Goal: Use online tool/utility: Utilize a website feature to perform a specific function

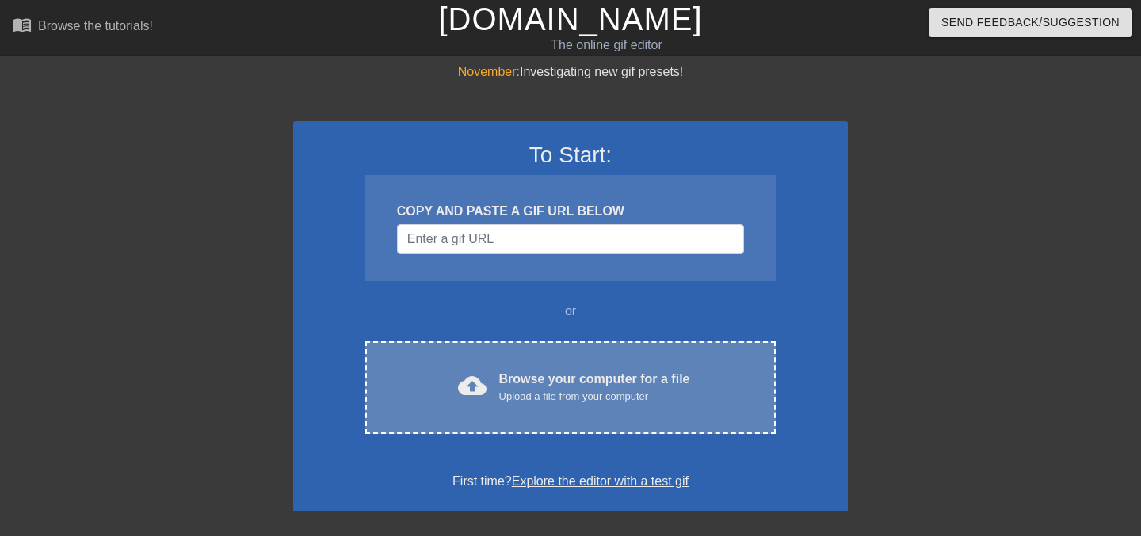
click at [473, 362] on div "cloud_upload Browse your computer for a file Upload a file from your computer C…" at bounding box center [570, 387] width 410 height 93
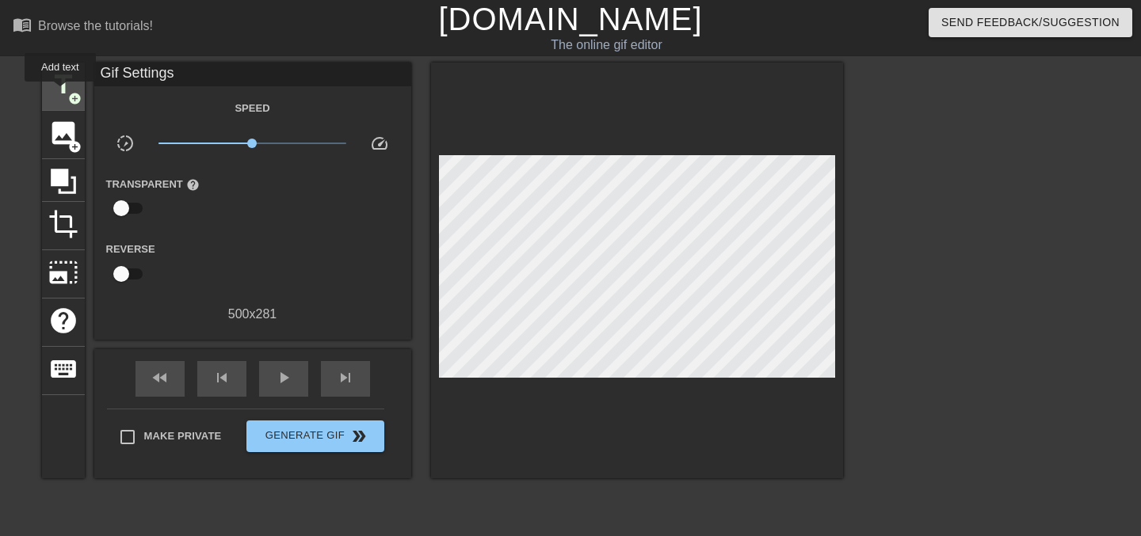
click at [61, 93] on span "title" at bounding box center [63, 85] width 30 height 30
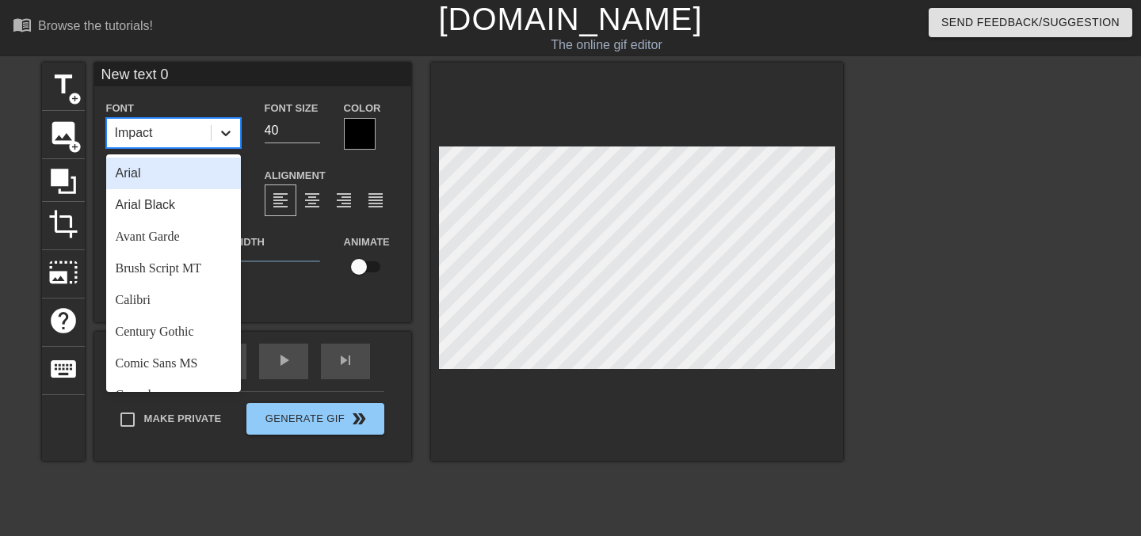
click at [226, 129] on icon at bounding box center [226, 133] width 16 height 16
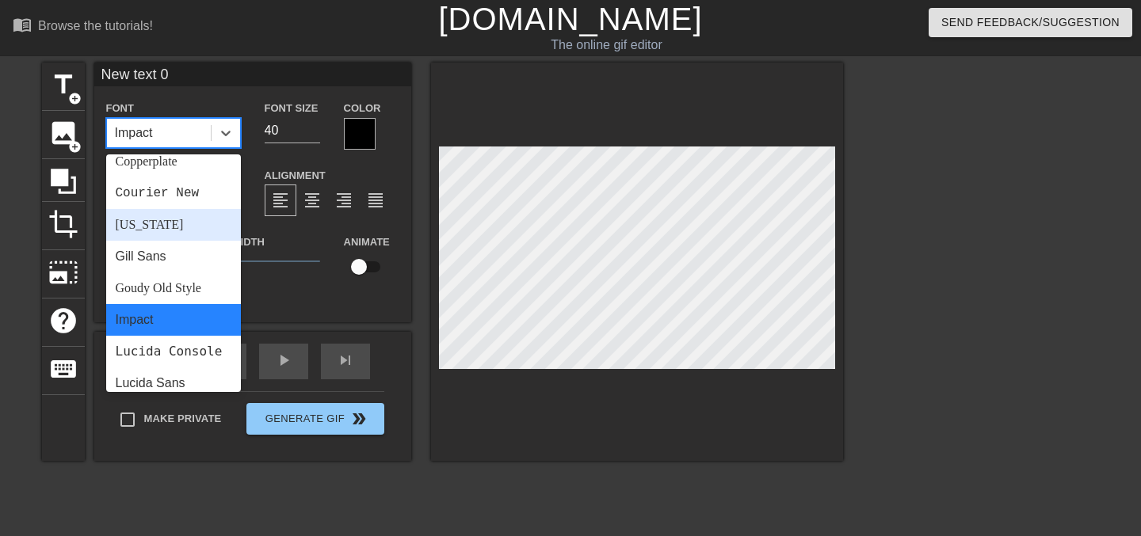
scroll to position [317, 0]
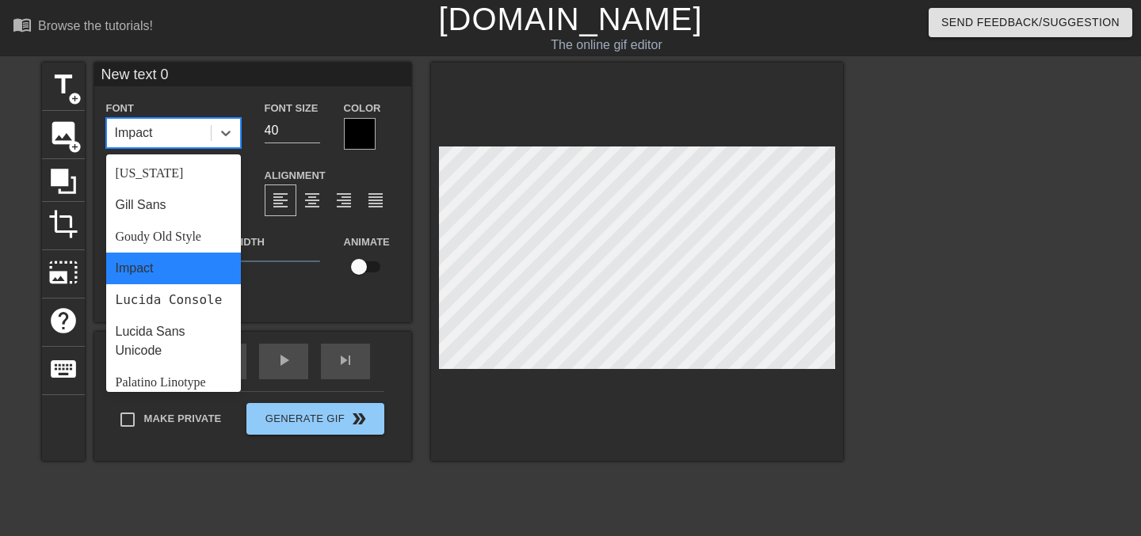
click at [357, 139] on div at bounding box center [360, 134] width 32 height 32
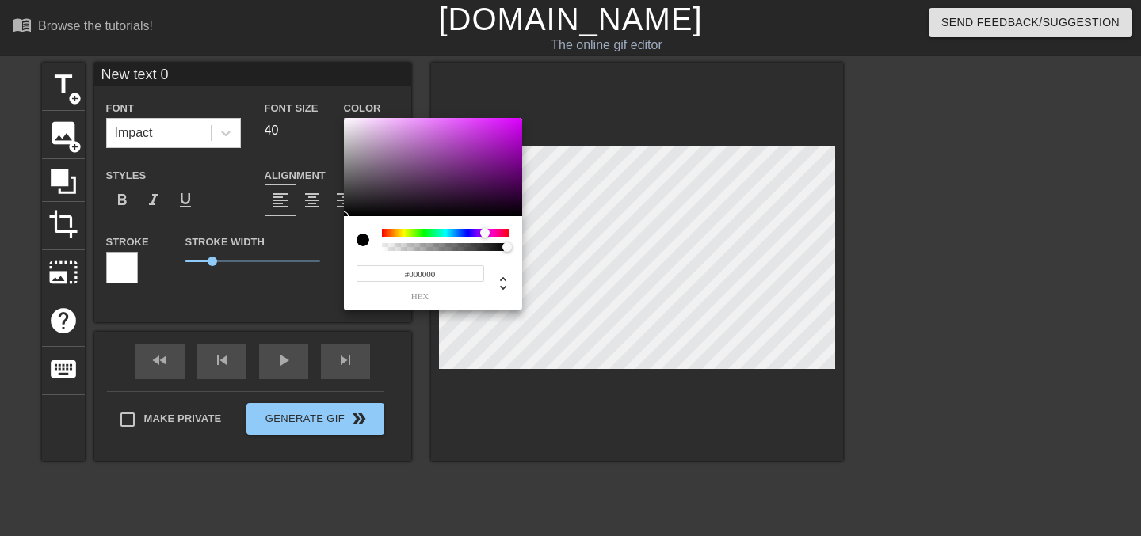
click at [485, 234] on div at bounding box center [446, 233] width 128 height 8
drag, startPoint x: 406, startPoint y: 166, endPoint x: 376, endPoint y: 112, distance: 61.7
click at [376, 112] on div "#F6D0FF hex" at bounding box center [570, 268] width 1141 height 536
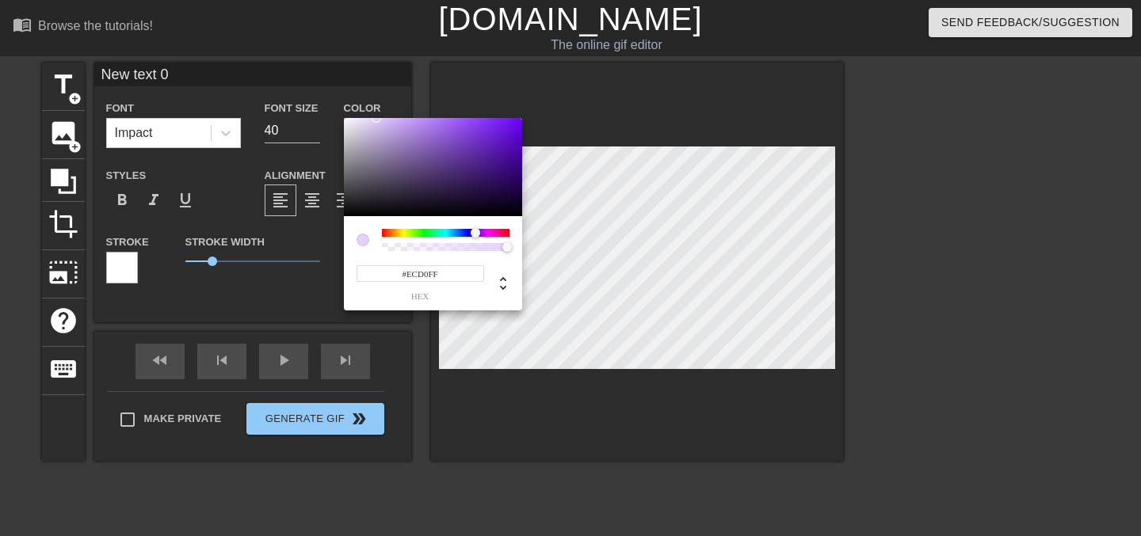
click at [479, 238] on div at bounding box center [480, 234] width 10 height 10
click at [370, 120] on div at bounding box center [370, 123] width 10 height 10
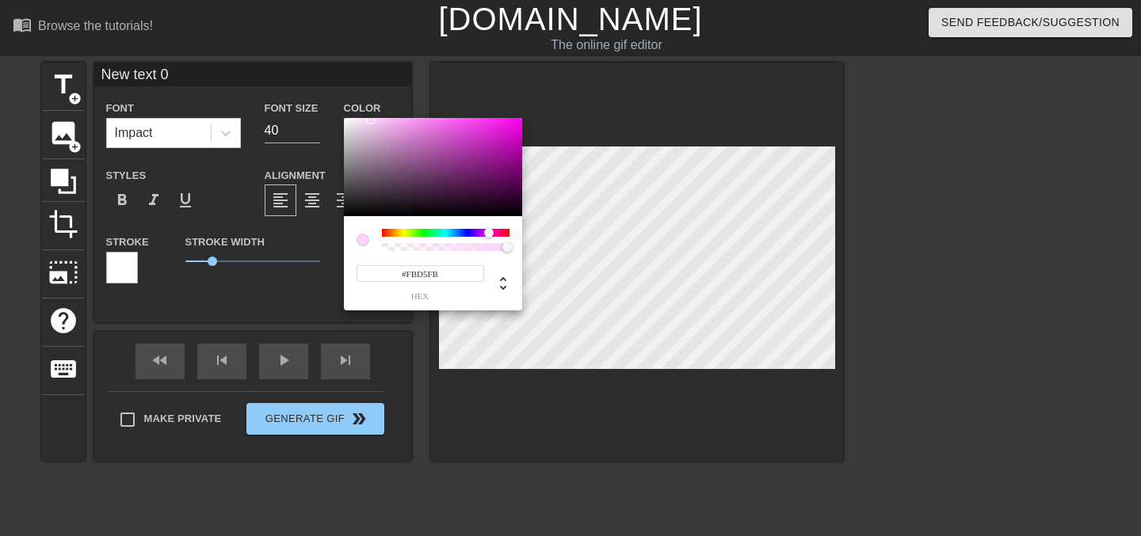
click at [488, 234] on div at bounding box center [446, 233] width 128 height 8
drag, startPoint x: 383, startPoint y: 148, endPoint x: 357, endPoint y: 101, distance: 53.2
click at [357, 101] on div "#FFEAFE hex" at bounding box center [570, 268] width 1141 height 536
type input "#FFEBFE"
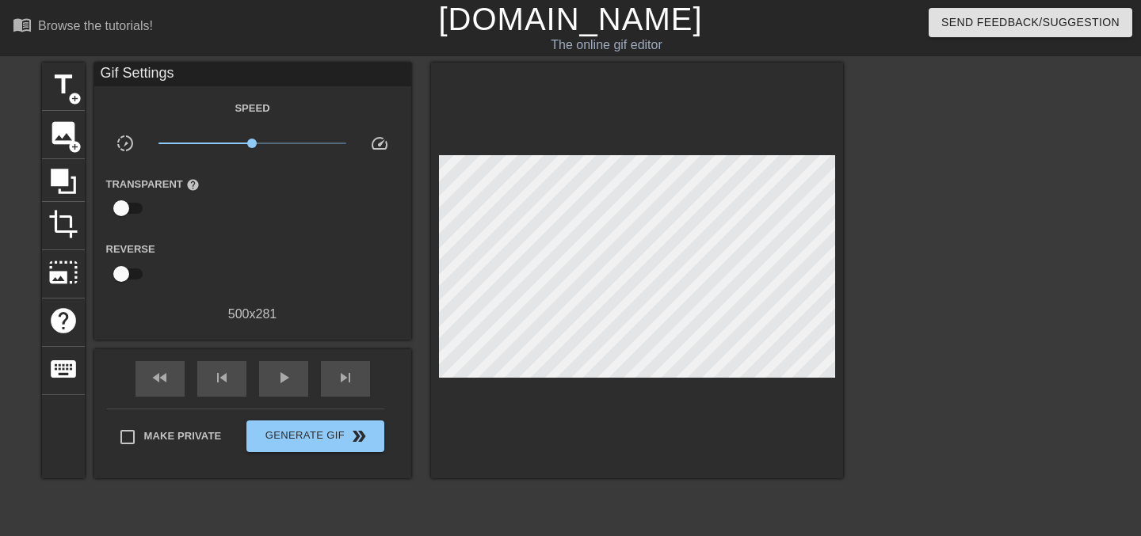
click at [229, 188] on div "Transparent help" at bounding box center [252, 199] width 317 height 50
click at [57, 82] on span "title" at bounding box center [63, 85] width 30 height 30
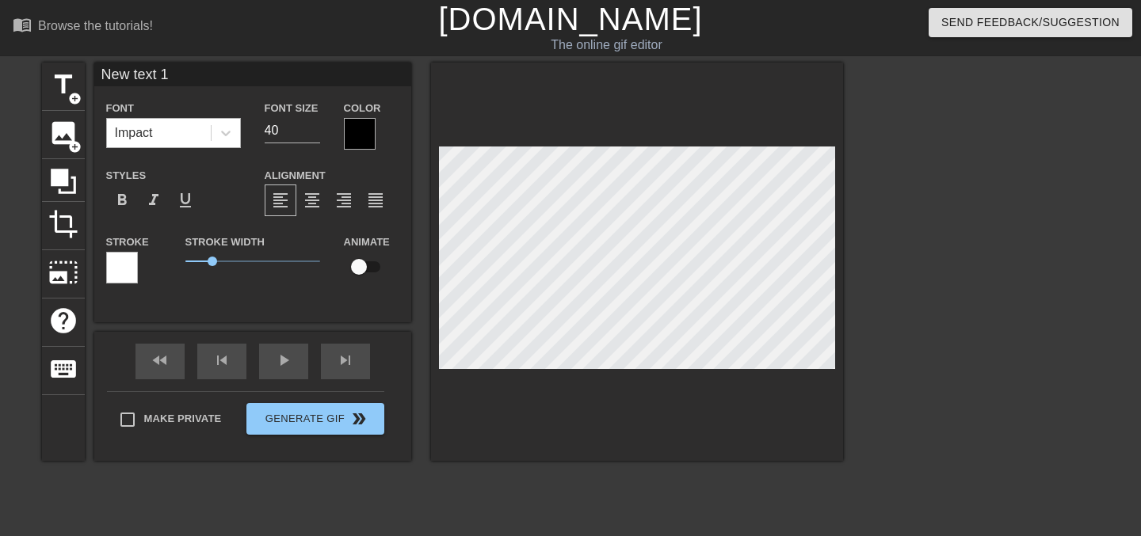
click at [160, 133] on div "Impact" at bounding box center [159, 133] width 104 height 29
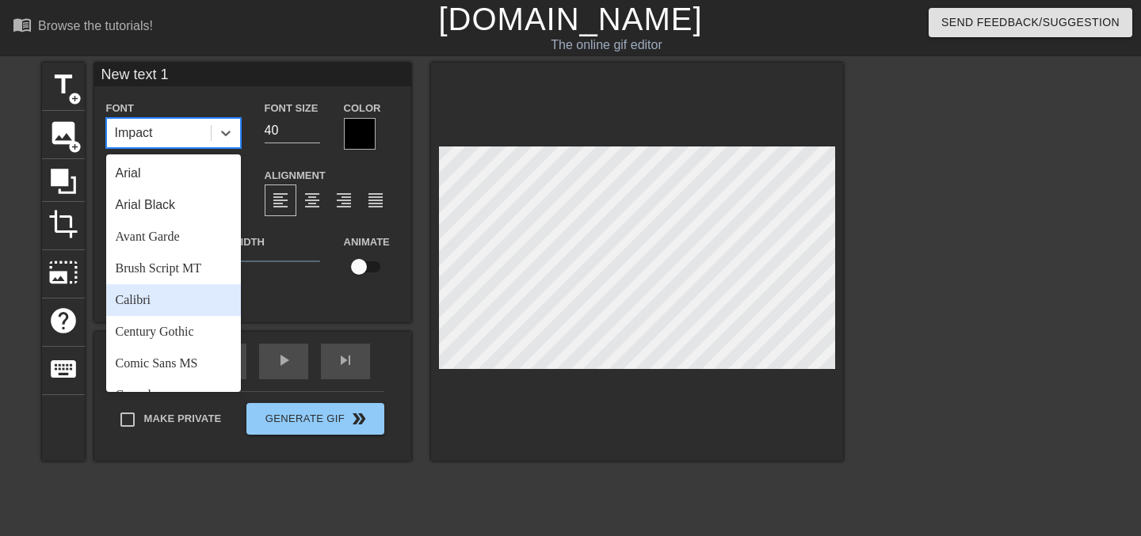
click at [149, 291] on div "Calibri" at bounding box center [173, 300] width 135 height 32
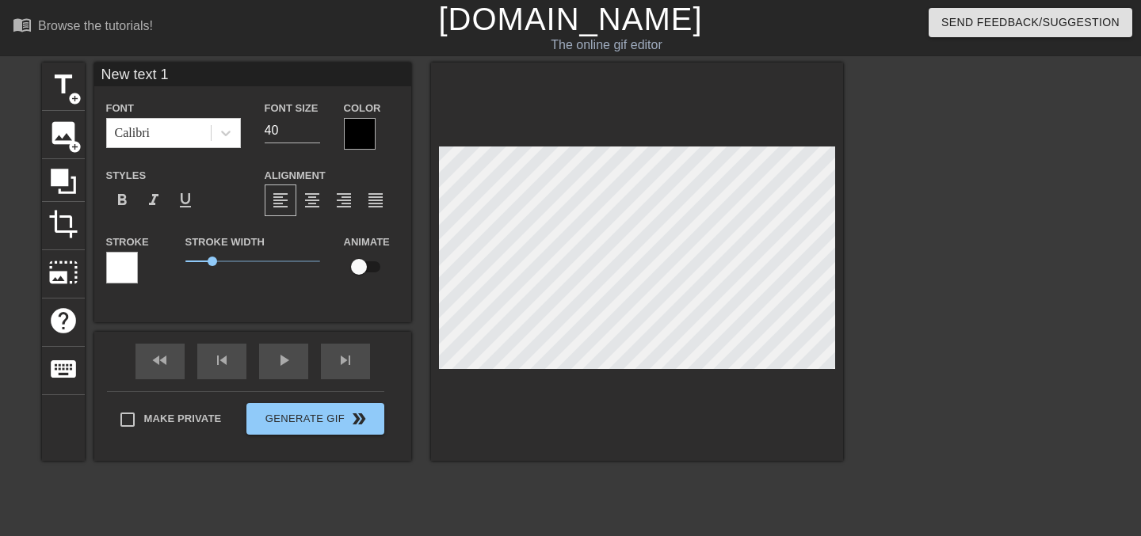
scroll to position [0, 2]
type input "New text"
type textarea "New text"
type input "New text"
type textarea "New text"
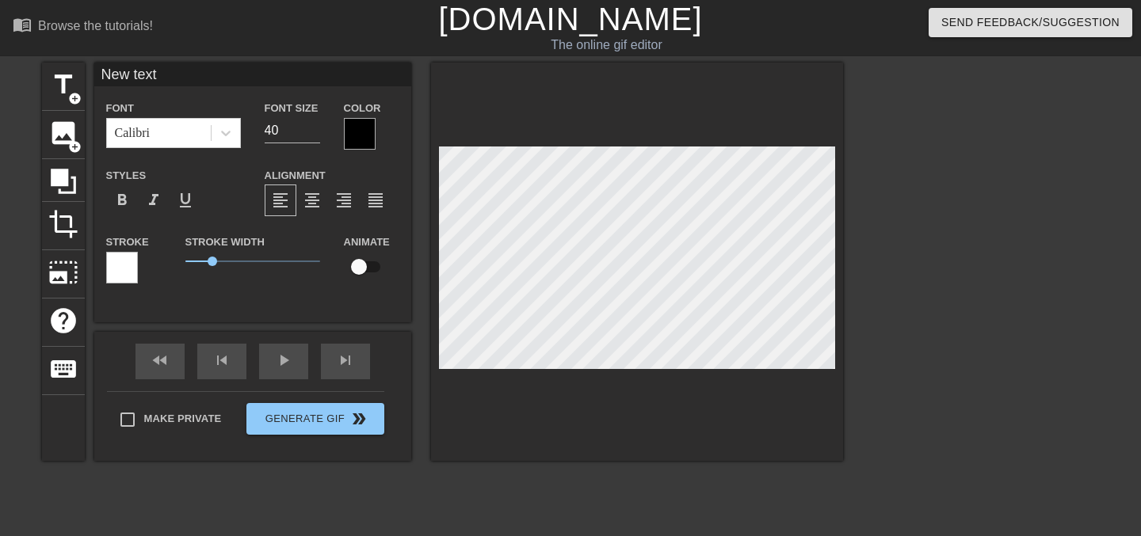
type input "New tex"
type textarea "New tex"
type input "New te"
type textarea "New te"
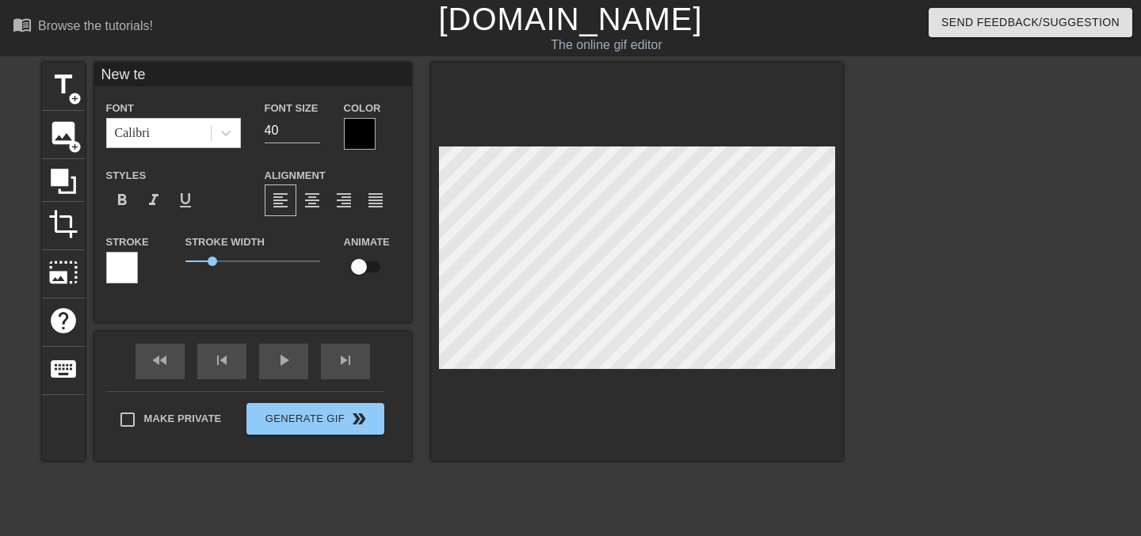
type input "New t"
type textarea "New t"
type input "New"
type textarea "New"
type input "New"
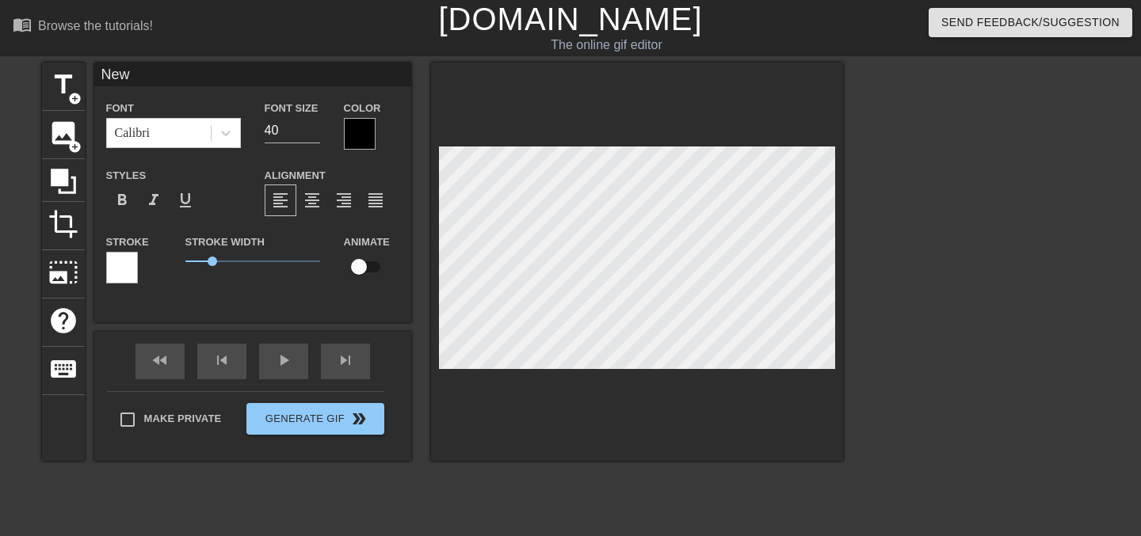
type textarea "New"
type input "Ne"
type textarea "Ne"
type input "N"
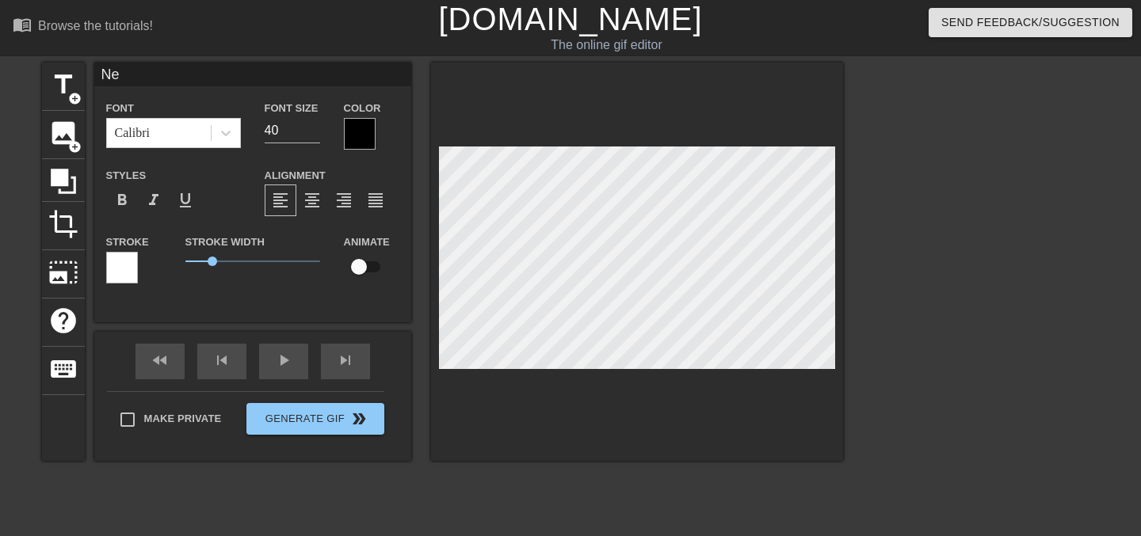
type textarea "N"
click at [196, 131] on div "Impact" at bounding box center [159, 133] width 104 height 29
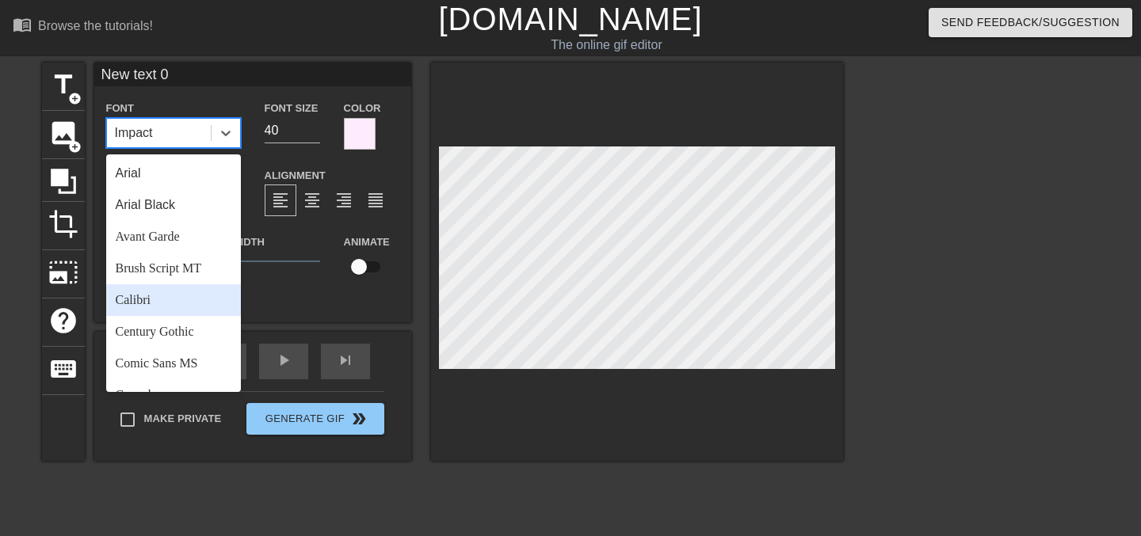
click at [177, 291] on div "Calibri" at bounding box center [173, 300] width 135 height 32
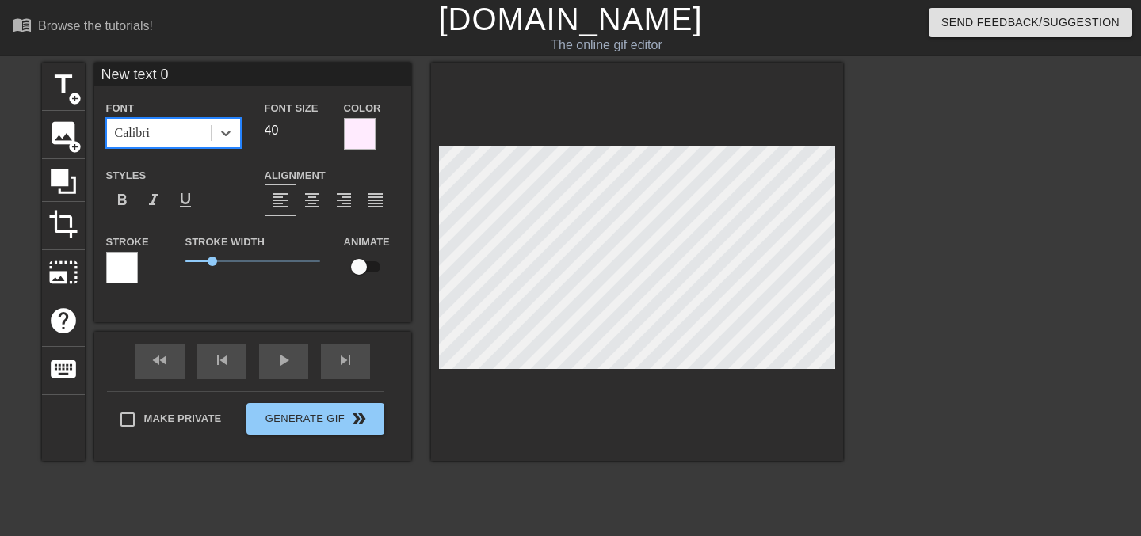
click at [166, 74] on input "New text 0" at bounding box center [252, 75] width 317 height 24
drag, startPoint x: 182, startPoint y: 74, endPoint x: 1, endPoint y: 48, distance: 183.2
click at [1, 48] on div "menu_book Browse the tutorials! Gifntext.com The online gif editor Send Feedbac…" at bounding box center [570, 333] width 1141 height 667
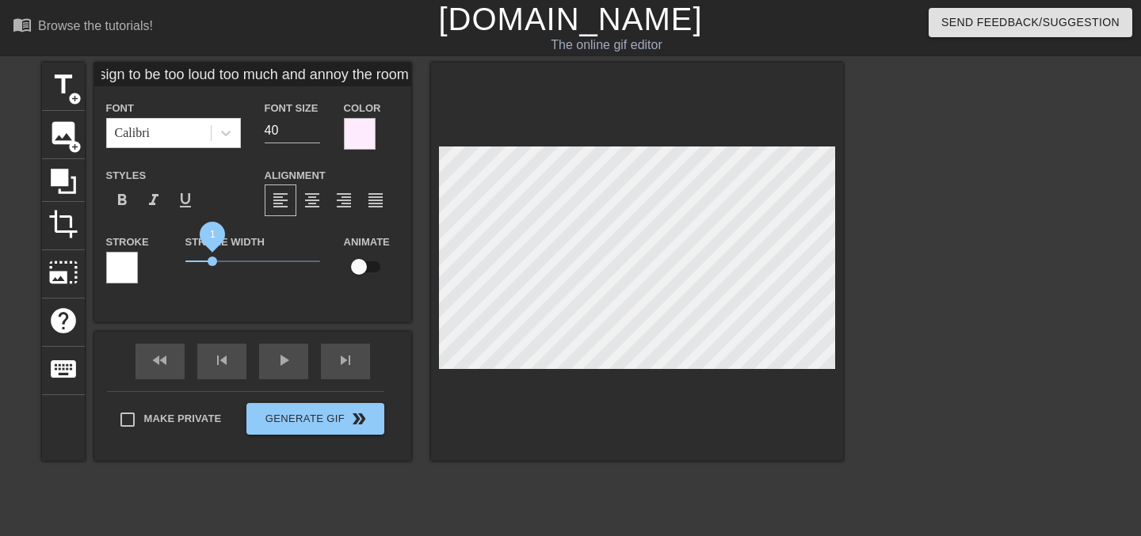
type input "your sign to be too loud too much and annoy the room"
click at [213, 263] on span "1.05" at bounding box center [213, 262] width 10 height 10
click at [280, 131] on input "40" at bounding box center [292, 130] width 55 height 25
drag, startPoint x: 289, startPoint y: 130, endPoint x: 246, endPoint y: 129, distance: 43.6
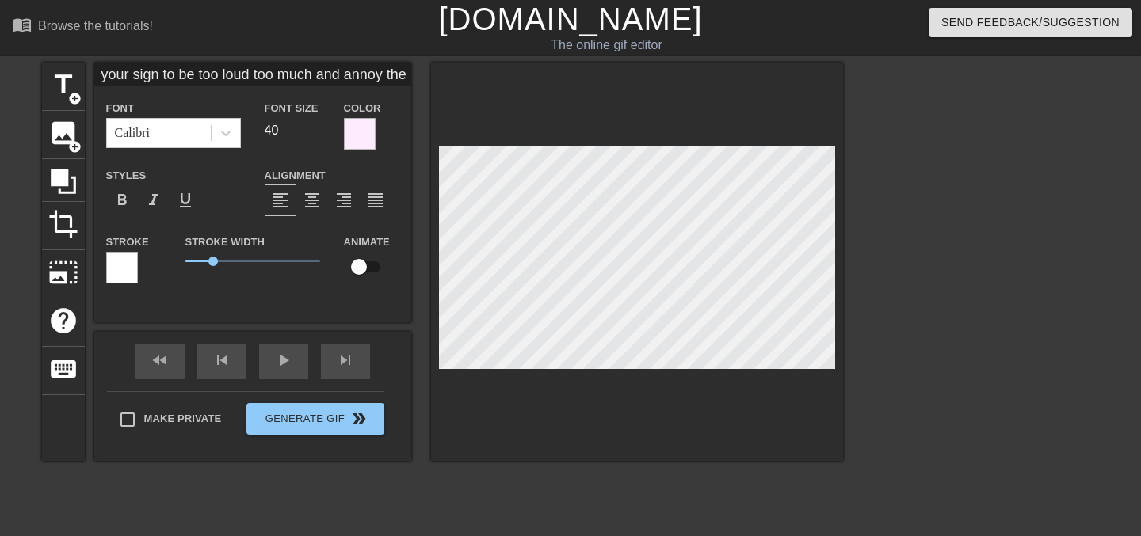
click at [246, 129] on div "Font Calibri Font Size 40 Color" at bounding box center [252, 123] width 317 height 51
type input "1"
type input "2"
type input "15"
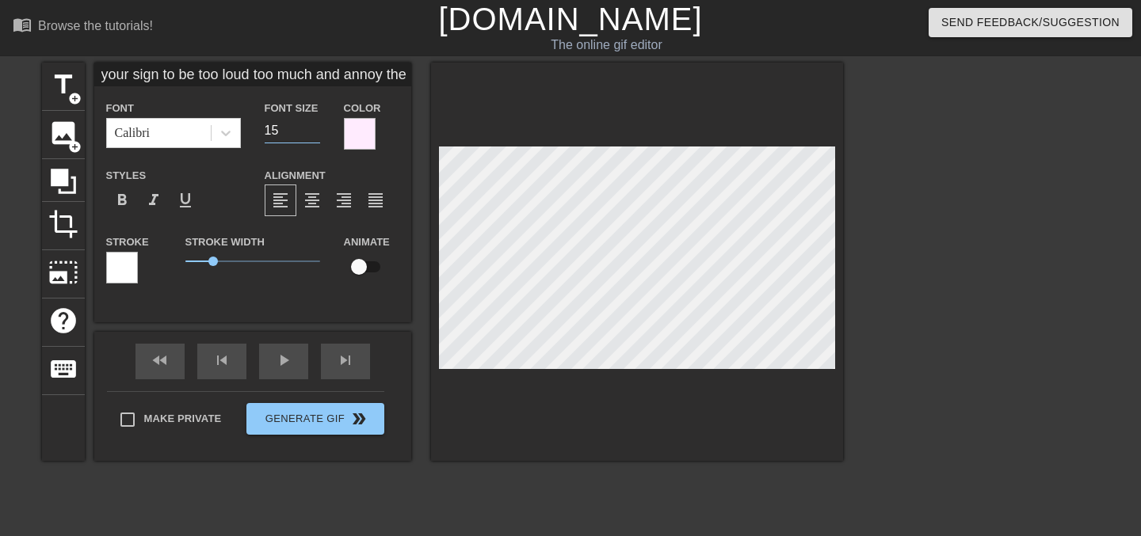
click at [198, 163] on div "Font Calibri Font Size 15 Color Styles format_bold format_italic format_underli…" at bounding box center [252, 198] width 293 height 200
click at [291, 127] on input "15" at bounding box center [292, 130] width 55 height 25
click at [304, 299] on div "your sign to be too loud too much and annoy the room Font Calibri Font Size 15 …" at bounding box center [252, 193] width 317 height 260
click at [128, 304] on div "your sign to be too loud too much and annoy the room Font Calibri Font Size 15 …" at bounding box center [252, 193] width 317 height 260
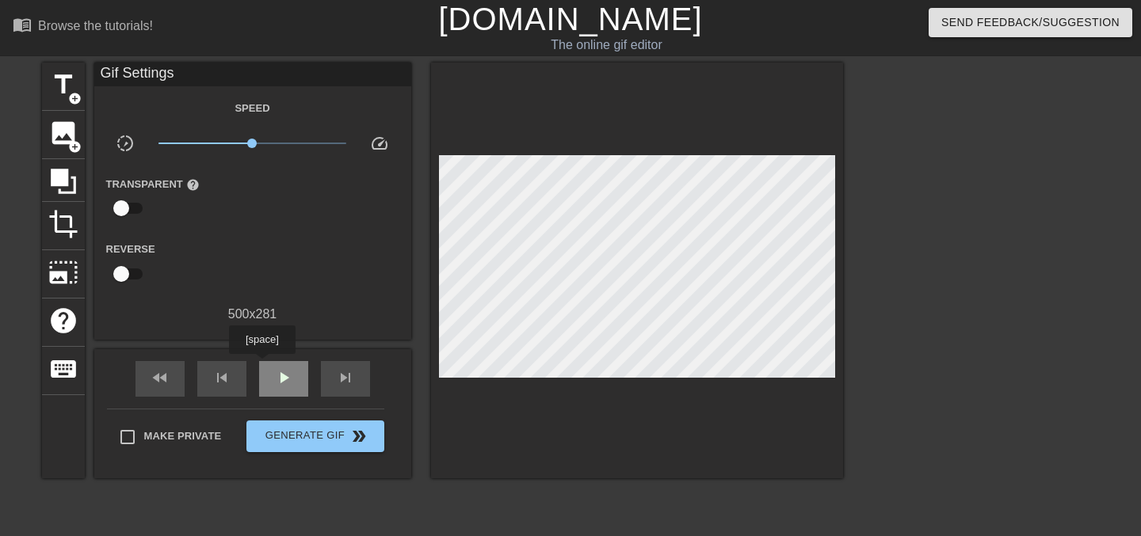
click at [264, 365] on div "play_arrow" at bounding box center [283, 379] width 49 height 36
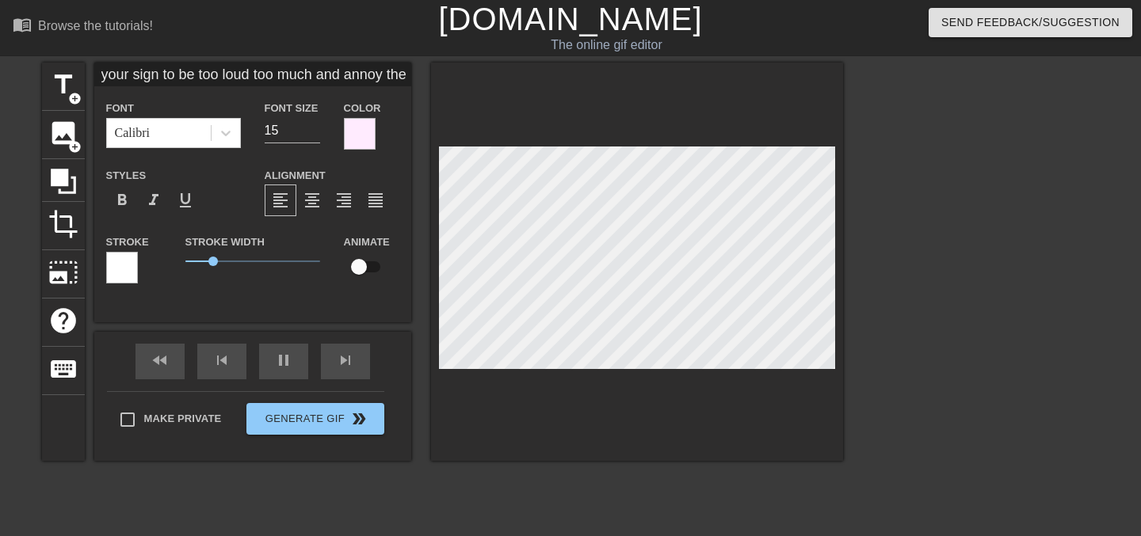
type input "your sign to be too loud, too much and annoy the room"
type textarea "your sign to be too loud, too much and annoy the room"
type input "your sign to be too loud, too much, and annoy the room"
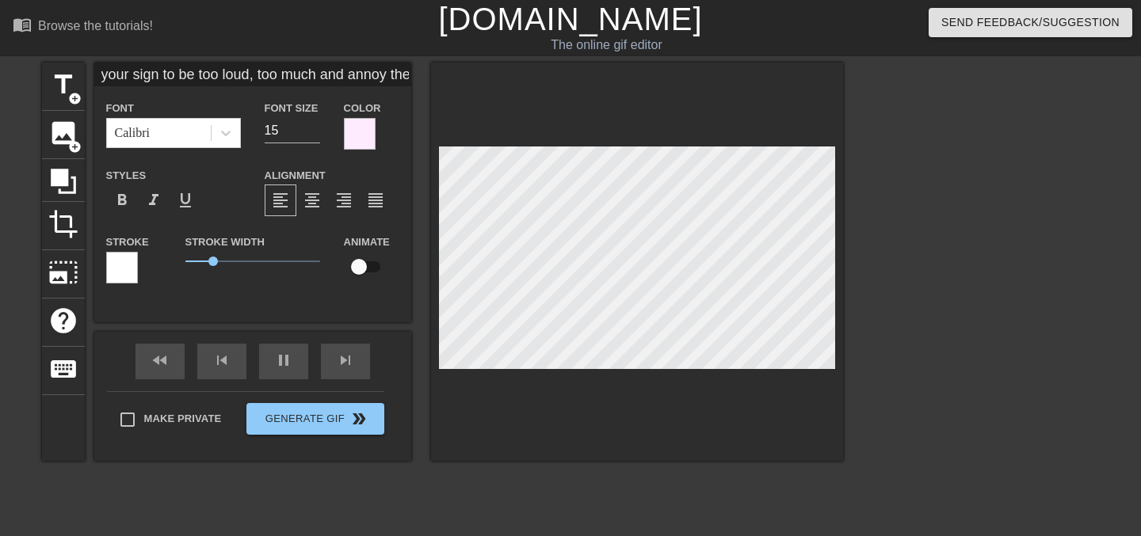
type textarea "your sign to be too loud, too much, and annoy the room"
type input "your sign to be too loud, too much and annoy the room"
type textarea "your sign to be too loud, too much and annoy the room"
click at [349, 135] on div at bounding box center [360, 134] width 32 height 32
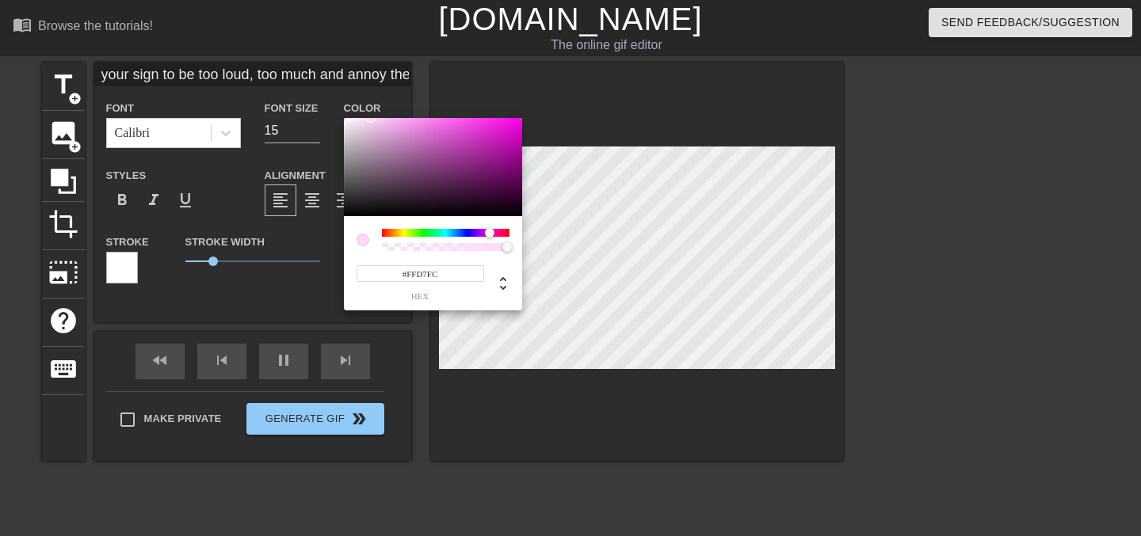
drag, startPoint x: 370, startPoint y: 129, endPoint x: 371, endPoint y: 114, distance: 15.1
click at [371, 114] on div "#FFD7FC hex" at bounding box center [570, 268] width 1141 height 536
drag, startPoint x: 375, startPoint y: 123, endPoint x: 385, endPoint y: 123, distance: 10.3
click at [385, 123] on div at bounding box center [384, 128] width 10 height 10
type input "#F3BAEC"
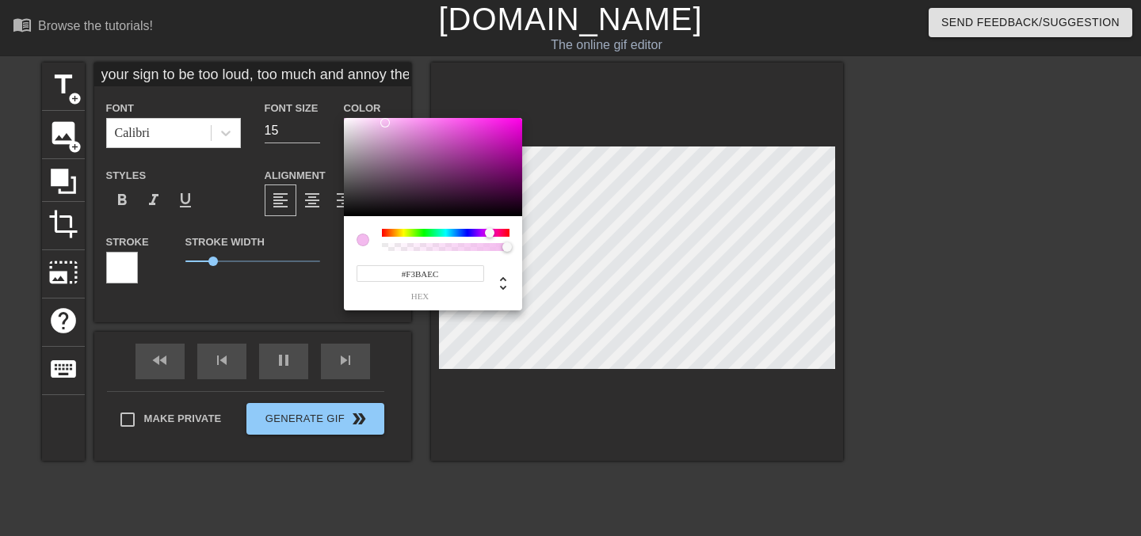
click at [490, 233] on div at bounding box center [490, 233] width 10 height 10
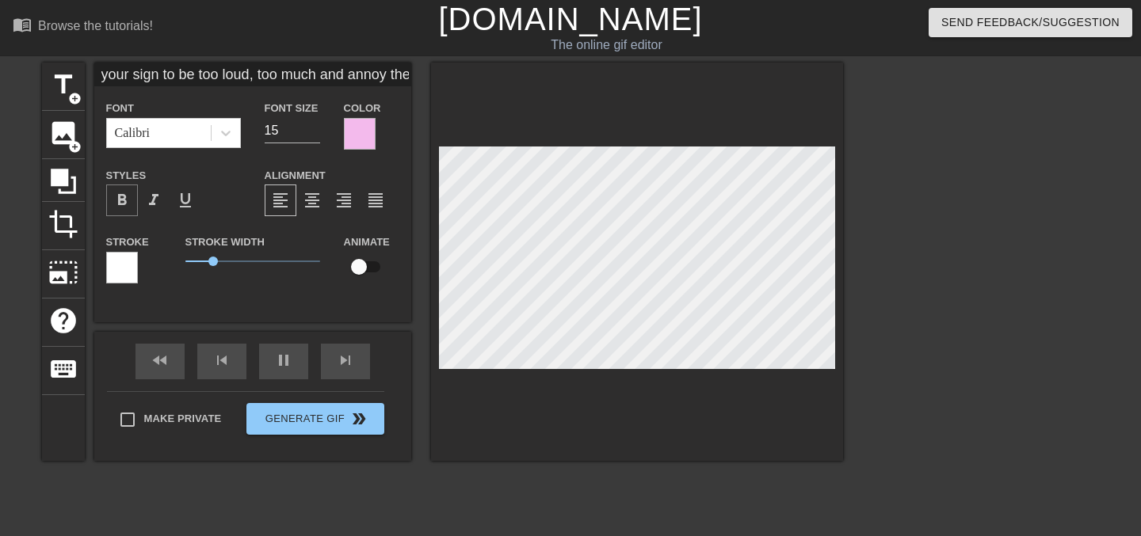
click at [120, 197] on span "format_bold" at bounding box center [121, 200] width 19 height 19
click at [121, 198] on span "format_bold" at bounding box center [121, 200] width 19 height 19
click at [356, 124] on div at bounding box center [360, 134] width 32 height 32
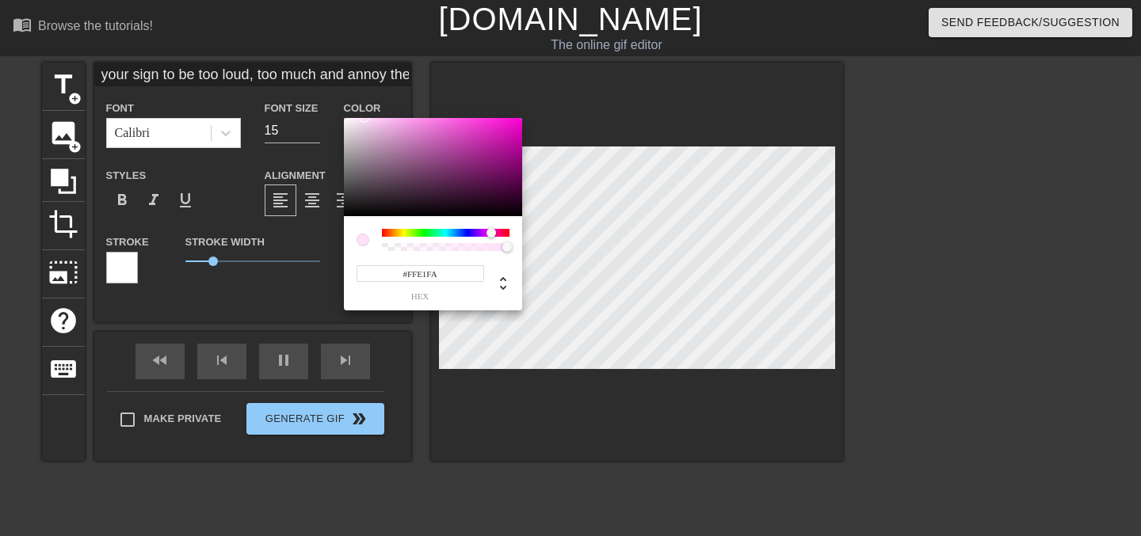
drag, startPoint x: 405, startPoint y: 143, endPoint x: 364, endPoint y: 111, distance: 51.8
click at [364, 111] on div "#FFE1FA hex" at bounding box center [570, 268] width 1141 height 536
type input "#FFD6F8"
drag, startPoint x: 372, startPoint y: 117, endPoint x: 372, endPoint y: 104, distance: 13.5
click at [372, 104] on div "#FFD6F8 hex" at bounding box center [570, 268] width 1141 height 536
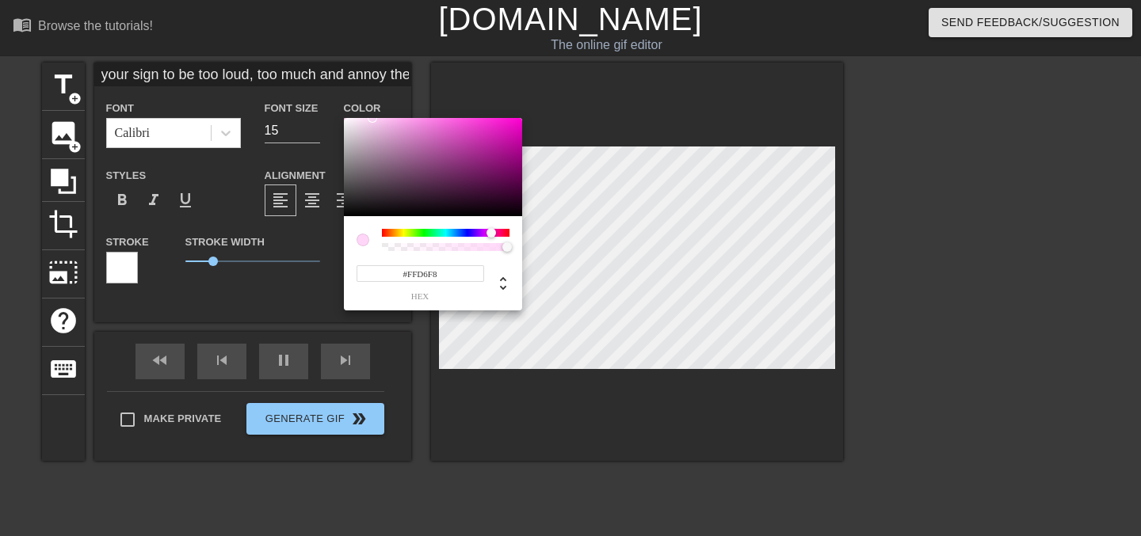
drag, startPoint x: 401, startPoint y: 274, endPoint x: 526, endPoint y: 272, distance: 125.1
click at [527, 272] on div "#FFD6F8 hex" at bounding box center [570, 268] width 1141 height 536
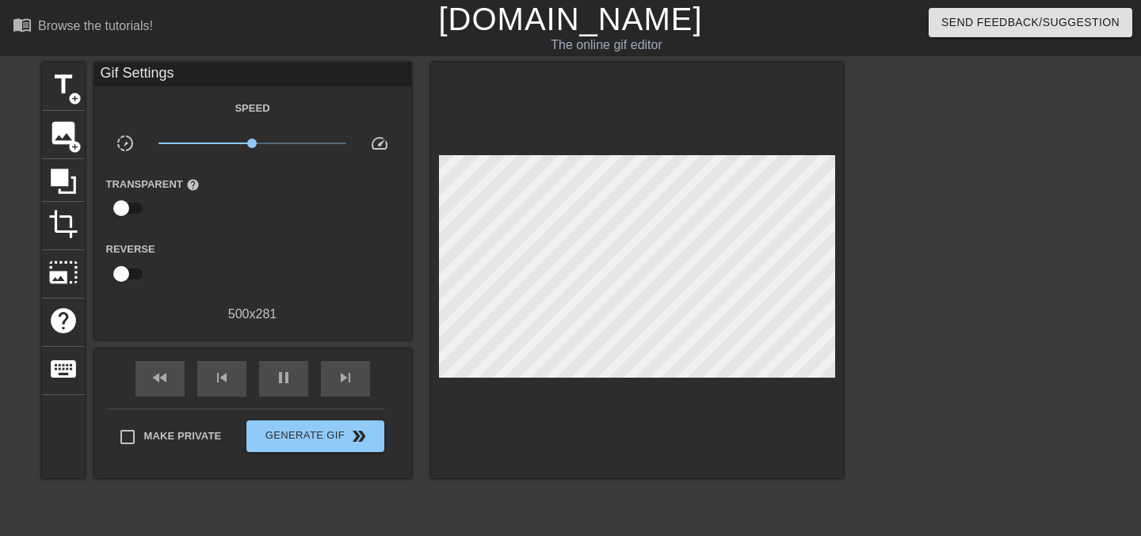
click at [329, 205] on div "Transparent help" at bounding box center [252, 199] width 317 height 50
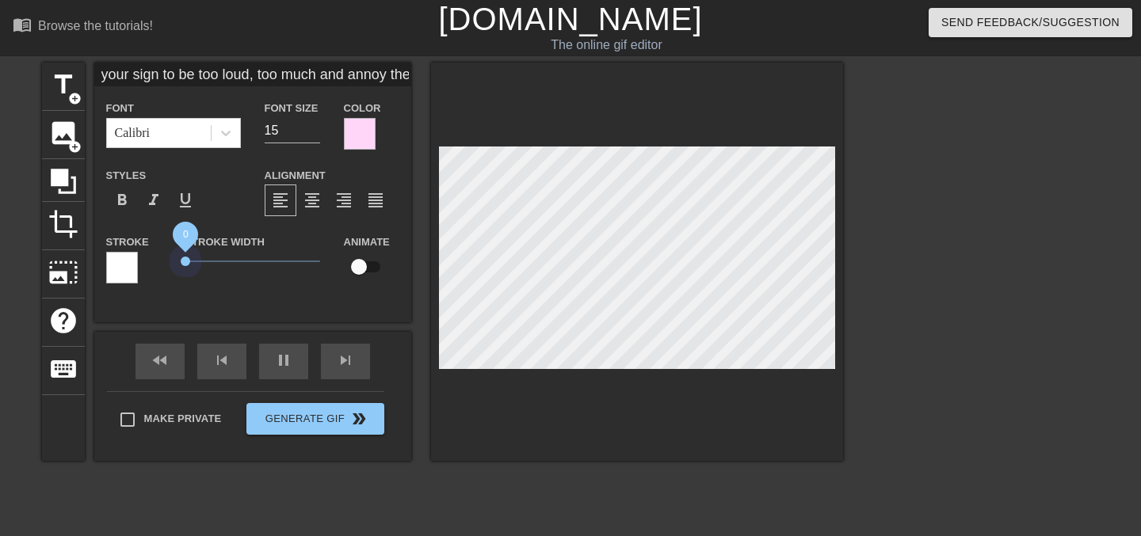
drag, startPoint x: 209, startPoint y: 260, endPoint x: 159, endPoint y: 260, distance: 49.9
click at [159, 260] on div "Stroke Stroke Width 0 Animate" at bounding box center [252, 265] width 317 height 66
click at [193, 259] on span "0.3" at bounding box center [194, 262] width 10 height 10
click at [358, 133] on div at bounding box center [360, 134] width 32 height 32
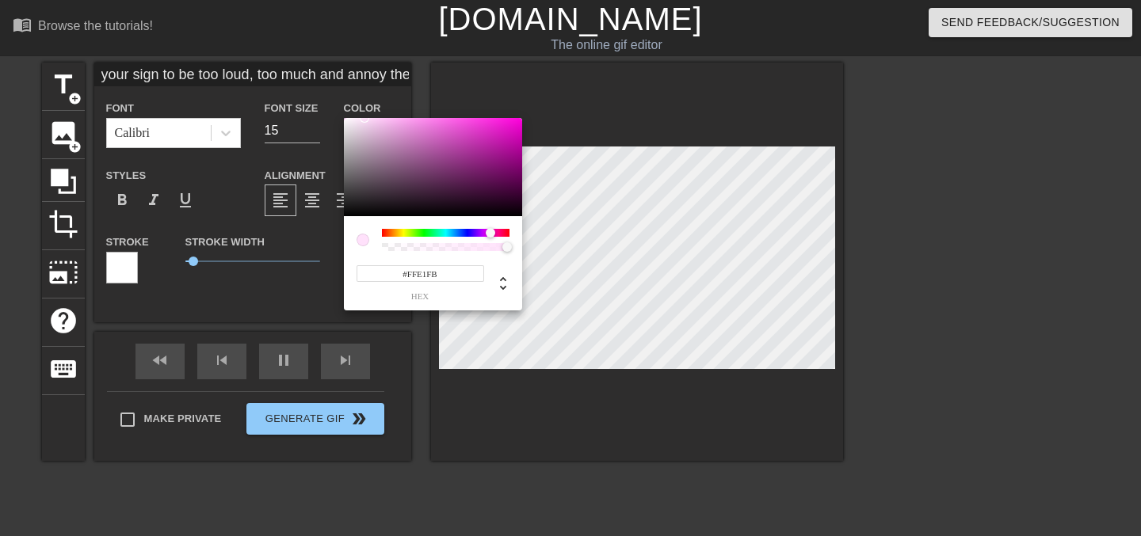
drag, startPoint x: 421, startPoint y: 144, endPoint x: 364, endPoint y: 112, distance: 65.2
click at [364, 112] on div "#FFE1FB hex" at bounding box center [570, 268] width 1141 height 536
type input "#FFE2FB"
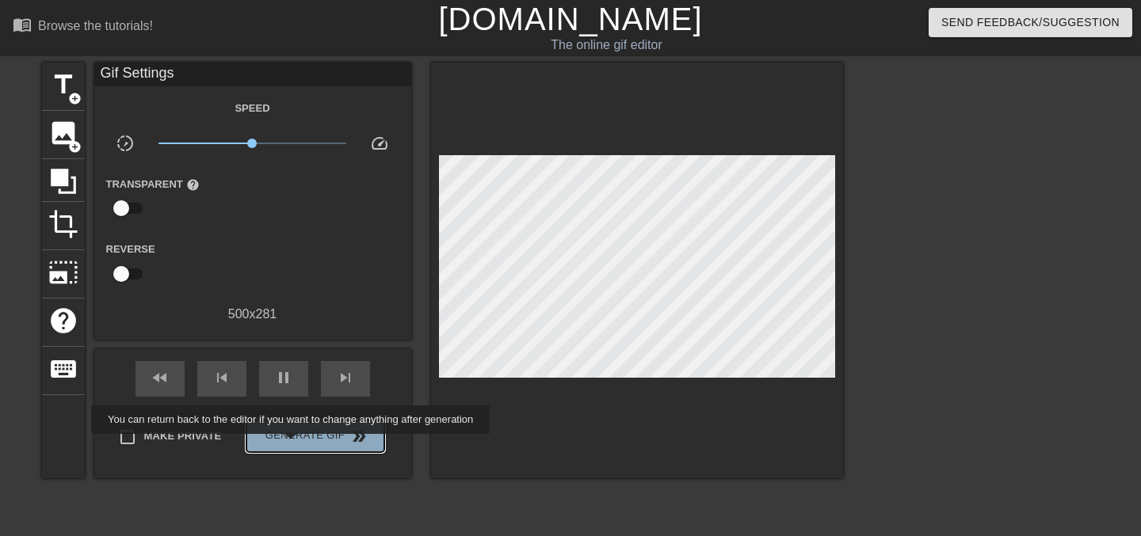
click at [301, 445] on button "Generate Gif double_arrow" at bounding box center [314, 437] width 137 height 32
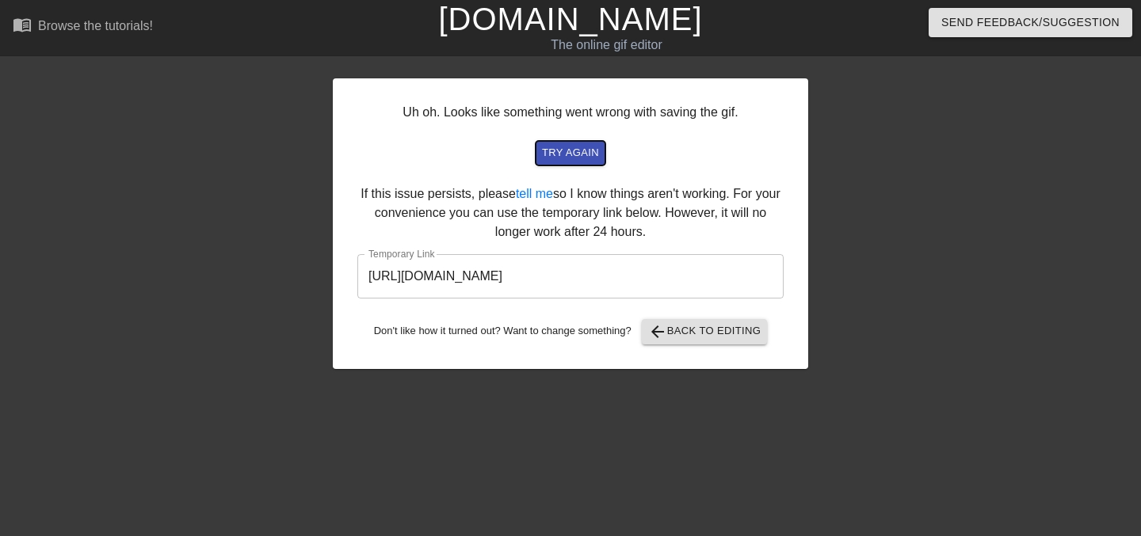
click at [556, 151] on span "try again" at bounding box center [570, 153] width 57 height 18
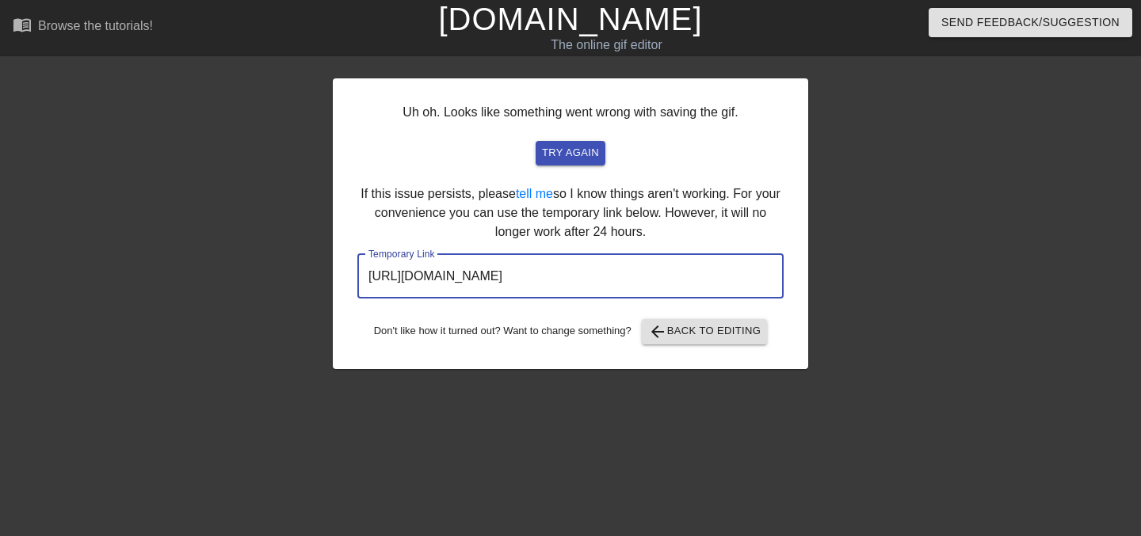
drag, startPoint x: 695, startPoint y: 274, endPoint x: 338, endPoint y: 258, distance: 357.6
click at [337, 258] on div "Uh oh. Looks like something went wrong with saving the gif. try again If this i…" at bounding box center [570, 223] width 475 height 291
click at [694, 333] on span "arrow_back Back to Editing" at bounding box center [704, 331] width 113 height 19
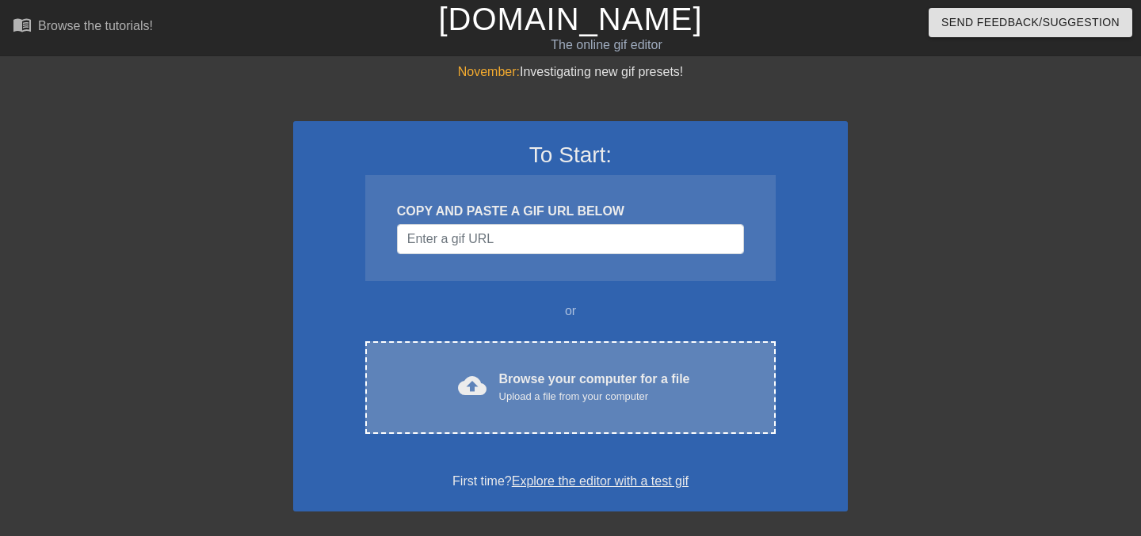
click at [499, 392] on div "Upload a file from your computer" at bounding box center [594, 397] width 191 height 16
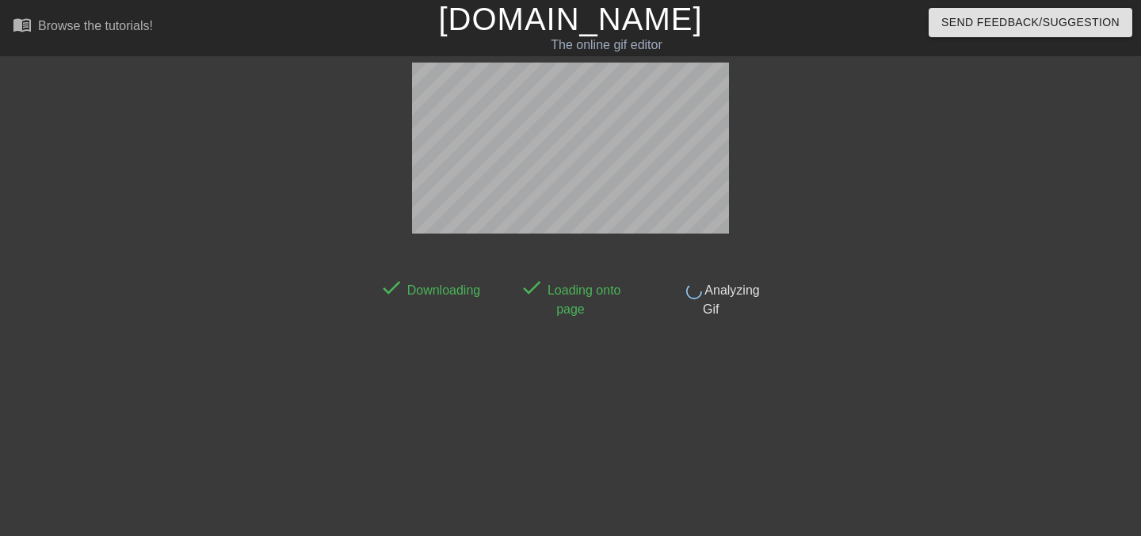
scroll to position [39, 0]
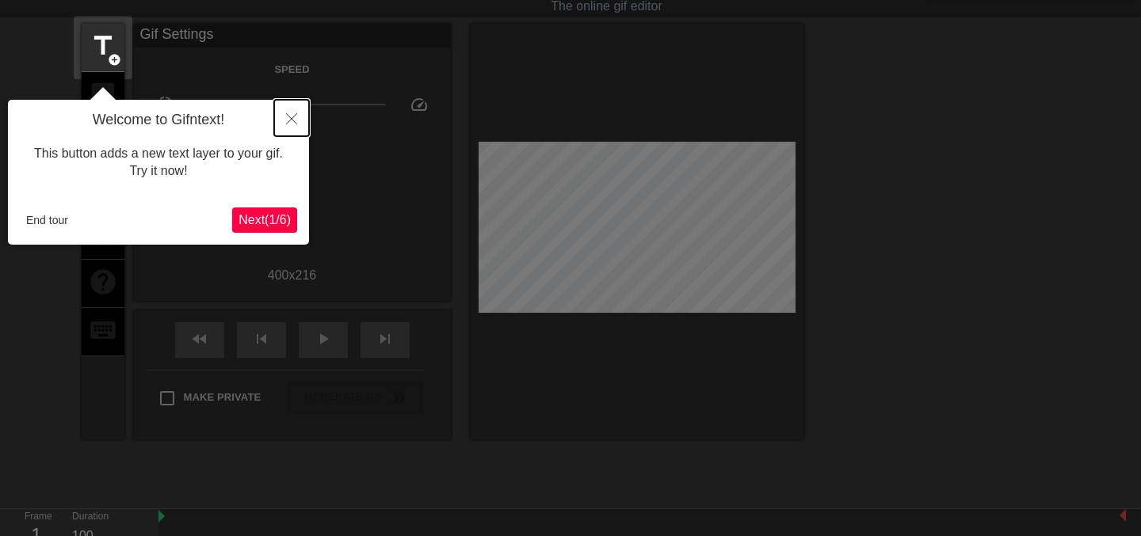
click at [291, 112] on button "Close" at bounding box center [291, 118] width 35 height 36
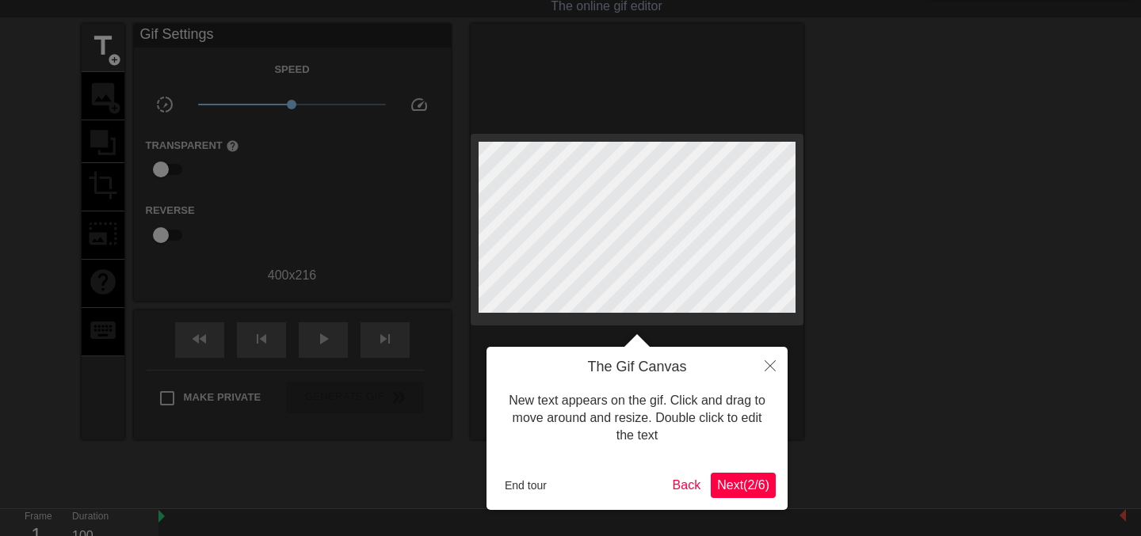
scroll to position [0, 0]
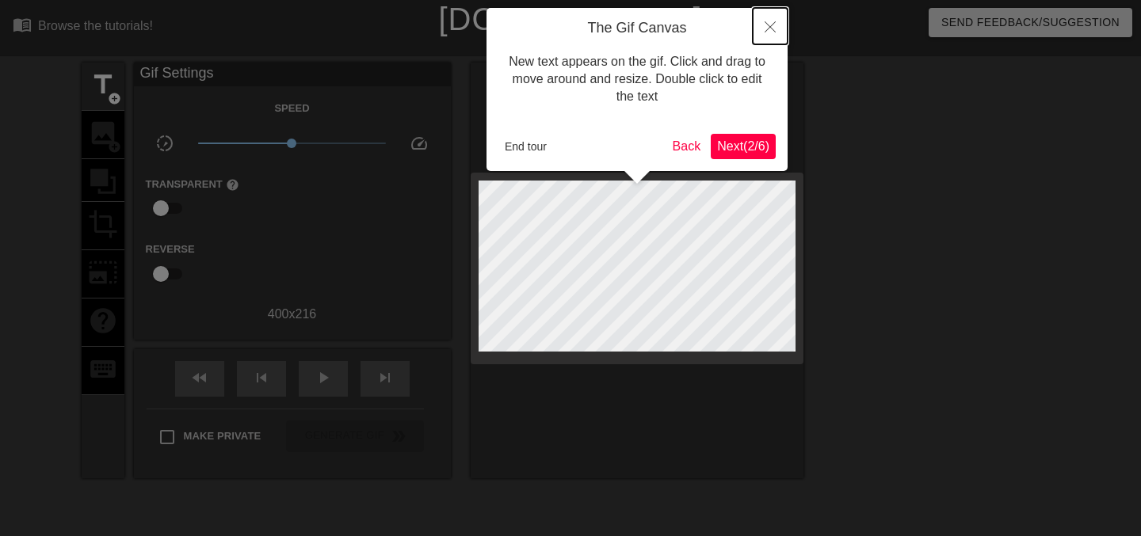
click at [770, 20] on button "Close" at bounding box center [769, 26] width 35 height 36
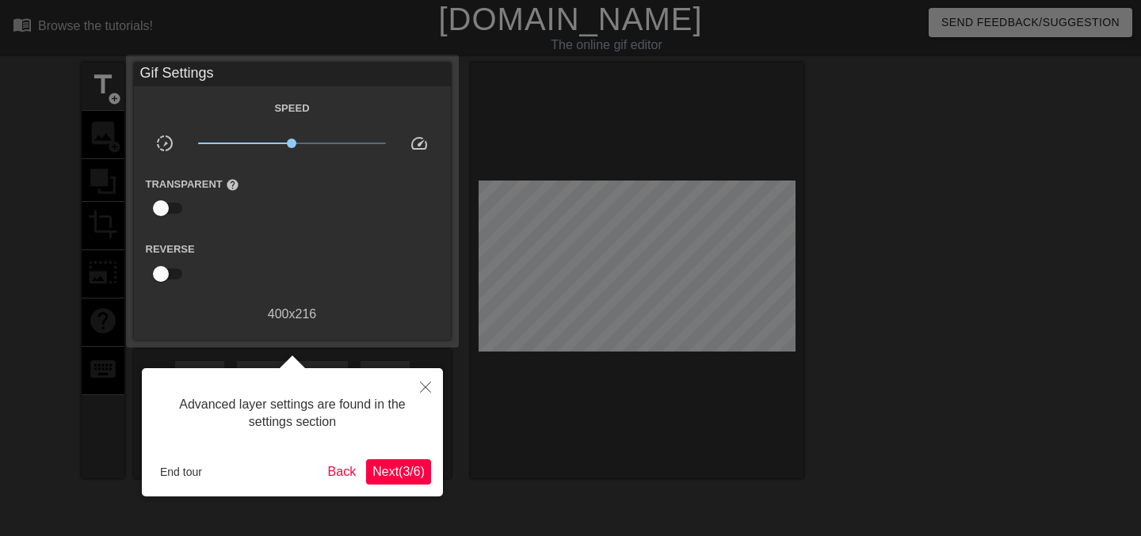
scroll to position [39, 0]
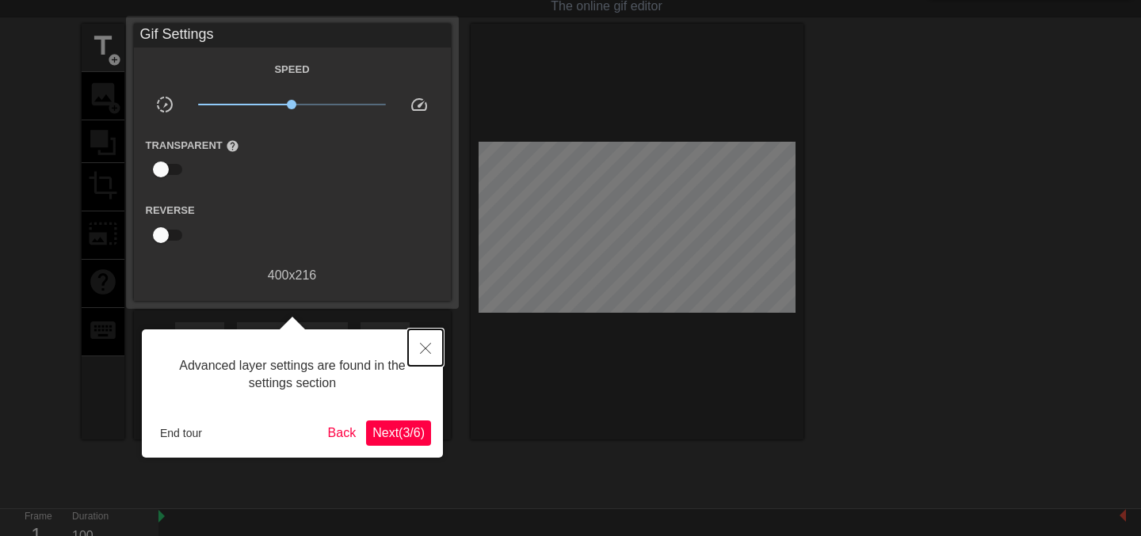
click at [422, 352] on icon "Close" at bounding box center [425, 348] width 11 height 11
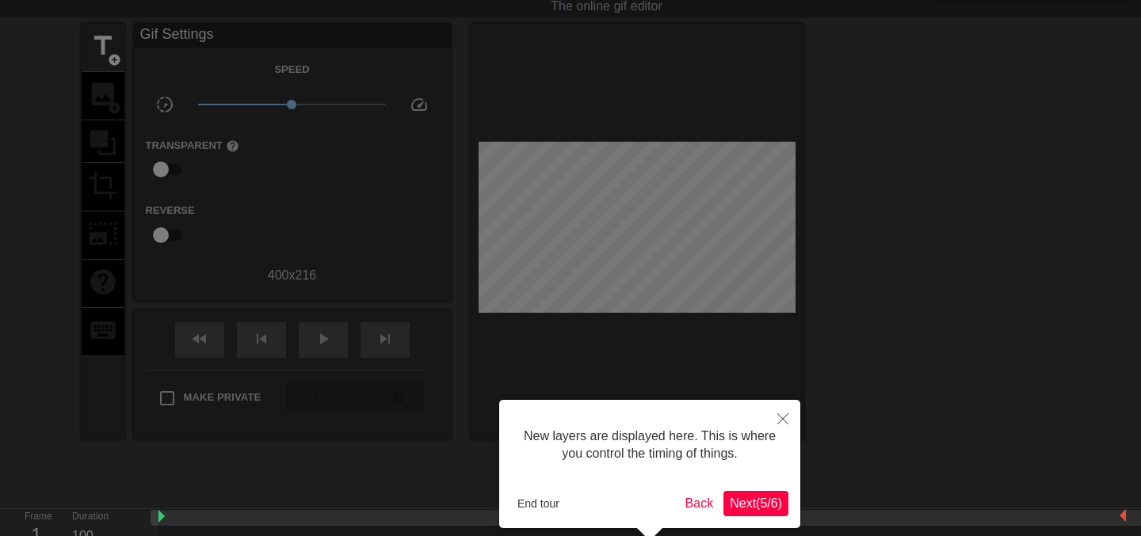
scroll to position [13, 0]
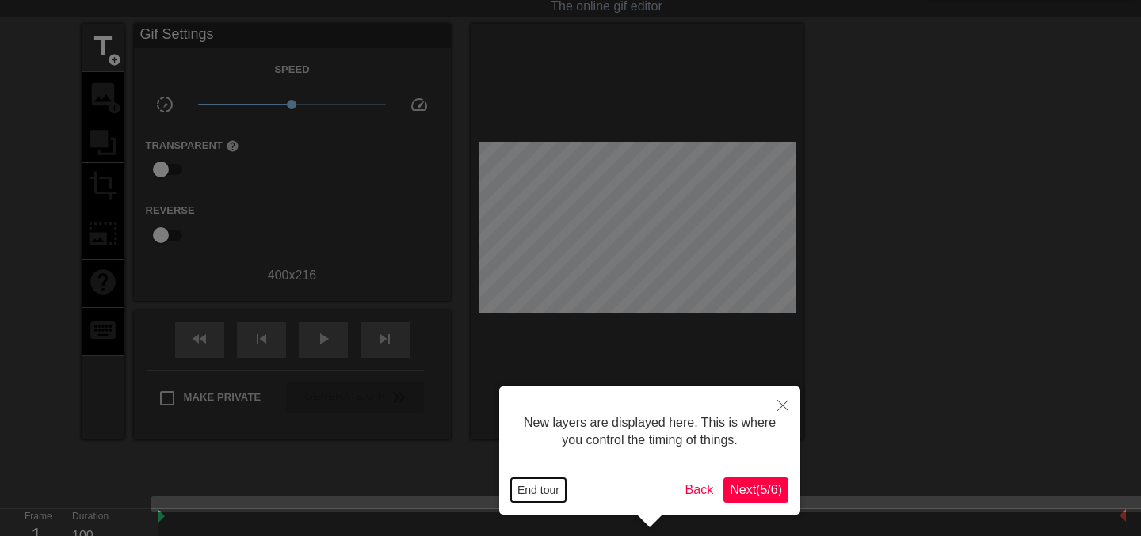
click at [532, 489] on button "End tour" at bounding box center [538, 490] width 55 height 24
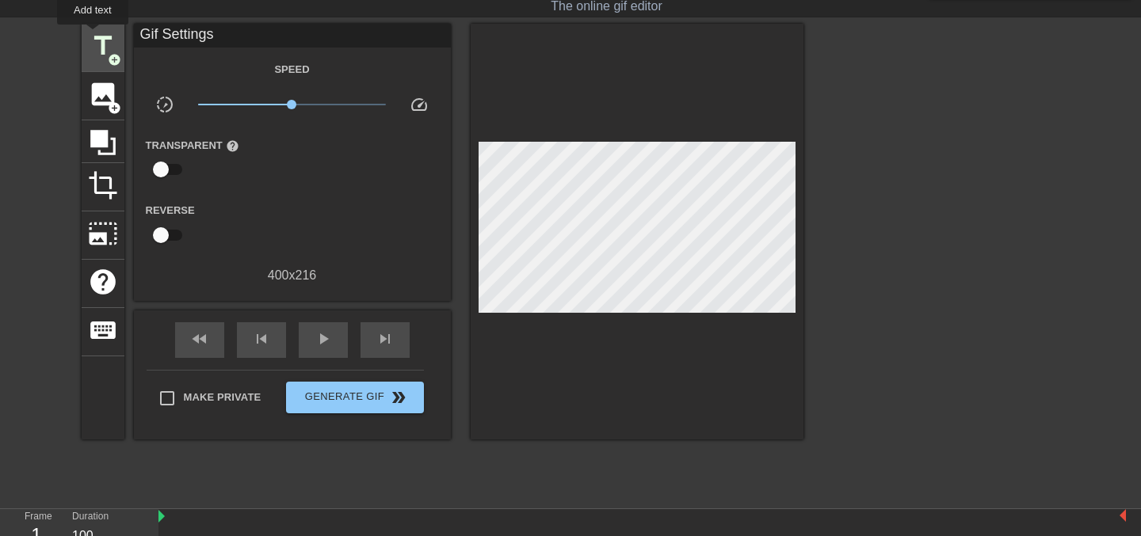
click at [93, 35] on span "title" at bounding box center [103, 46] width 30 height 30
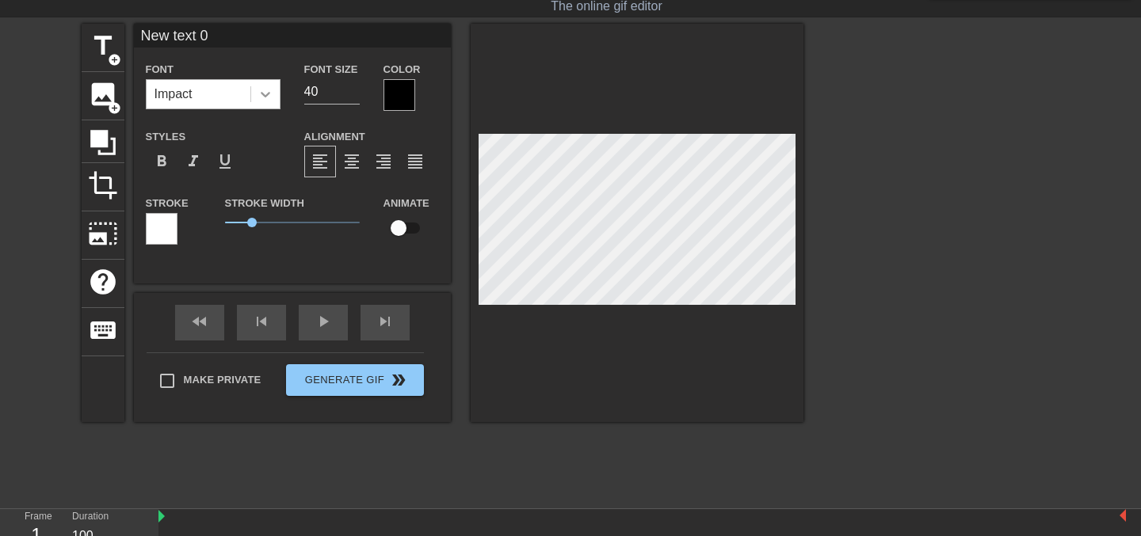
click at [261, 95] on icon at bounding box center [265, 94] width 16 height 16
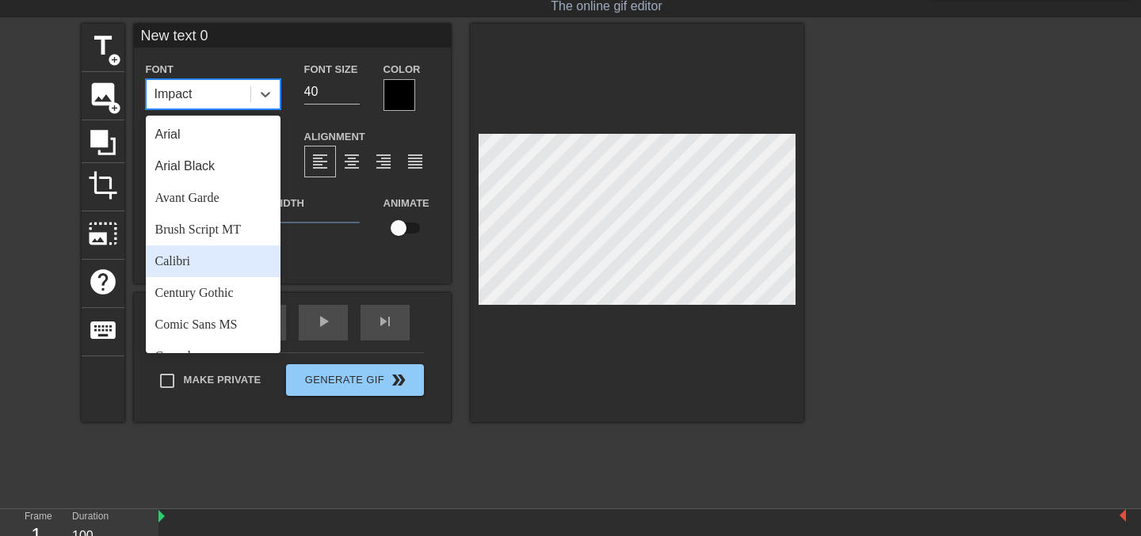
click at [231, 261] on div "Calibri" at bounding box center [213, 262] width 135 height 32
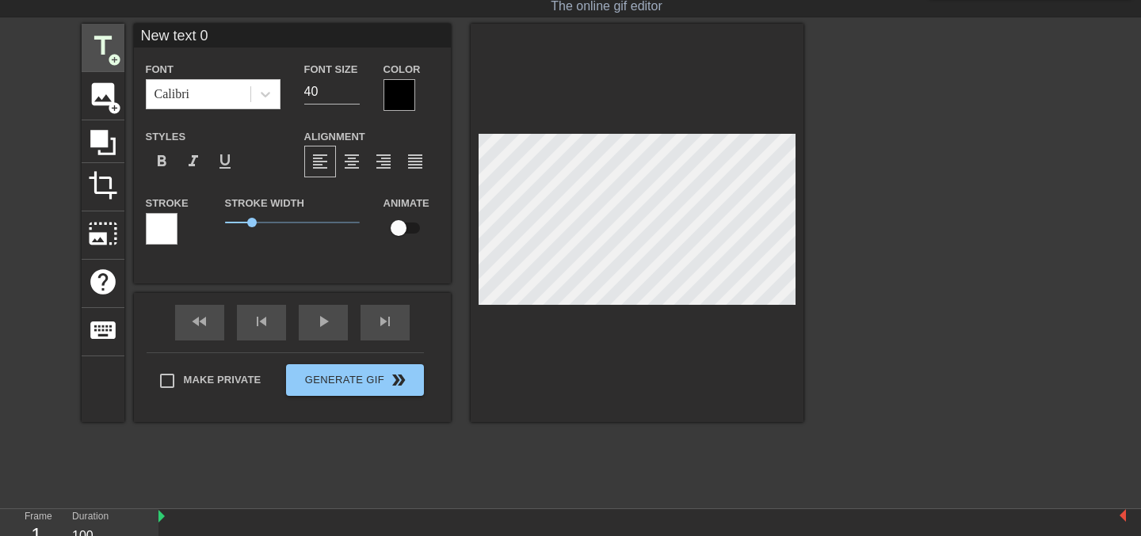
drag, startPoint x: 254, startPoint y: 37, endPoint x: 81, endPoint y: 29, distance: 173.7
click at [82, 29] on div "title add_circle image add_circle crop photo_size_select_large help keyboard Ne…" at bounding box center [443, 223] width 722 height 398
click at [187, 36] on input "don't worry queen.. here's a permission slip to make mistakes" at bounding box center [292, 36] width 317 height 24
type input "don't worry queen.. here's a permission slip to make mistakes"
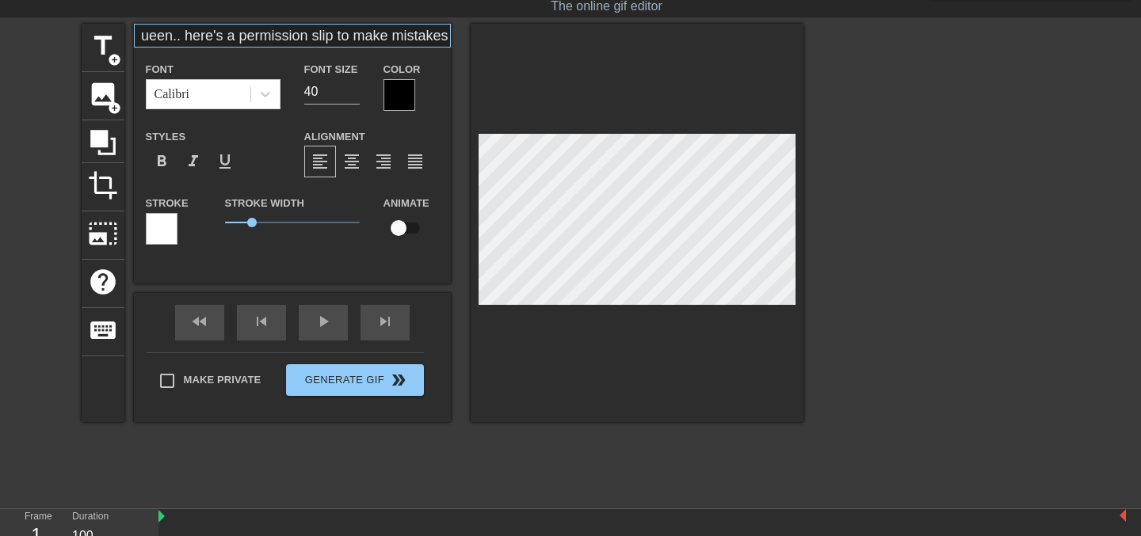
scroll to position [0, 0]
click at [265, 35] on input "don't worry queen.. here's a permission slip to make mistakes" at bounding box center [292, 36] width 317 height 24
click at [350, 163] on span "format_align_center" at bounding box center [351, 161] width 19 height 19
drag, startPoint x: 326, startPoint y: 92, endPoint x: 252, endPoint y: 92, distance: 73.7
click at [252, 92] on div "Font Calibri Font Size 40 Color" at bounding box center [292, 84] width 317 height 51
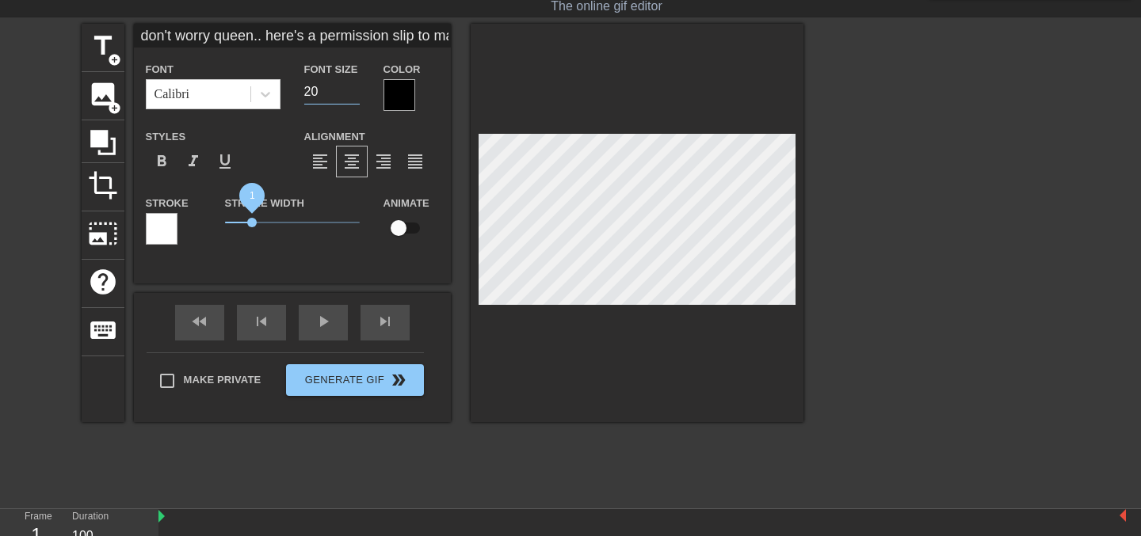
type input "20"
drag, startPoint x: 254, startPoint y: 222, endPoint x: 204, endPoint y: 222, distance: 50.7
click at [204, 222] on div "Stroke Stroke Width 1.05 Animate" at bounding box center [292, 226] width 317 height 66
click at [397, 98] on div at bounding box center [399, 95] width 32 height 32
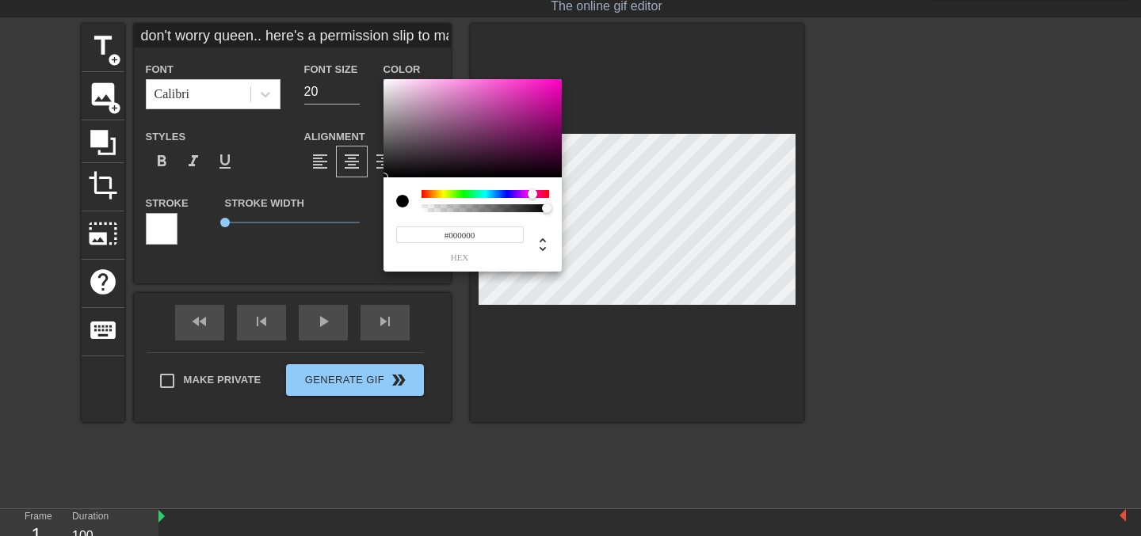
click at [532, 192] on div at bounding box center [485, 194] width 128 height 8
type input "#FFF0FC"
drag, startPoint x: 434, startPoint y: 115, endPoint x: 394, endPoint y: 70, distance: 60.0
click at [394, 70] on div "#FFF0FC hex" at bounding box center [570, 268] width 1141 height 536
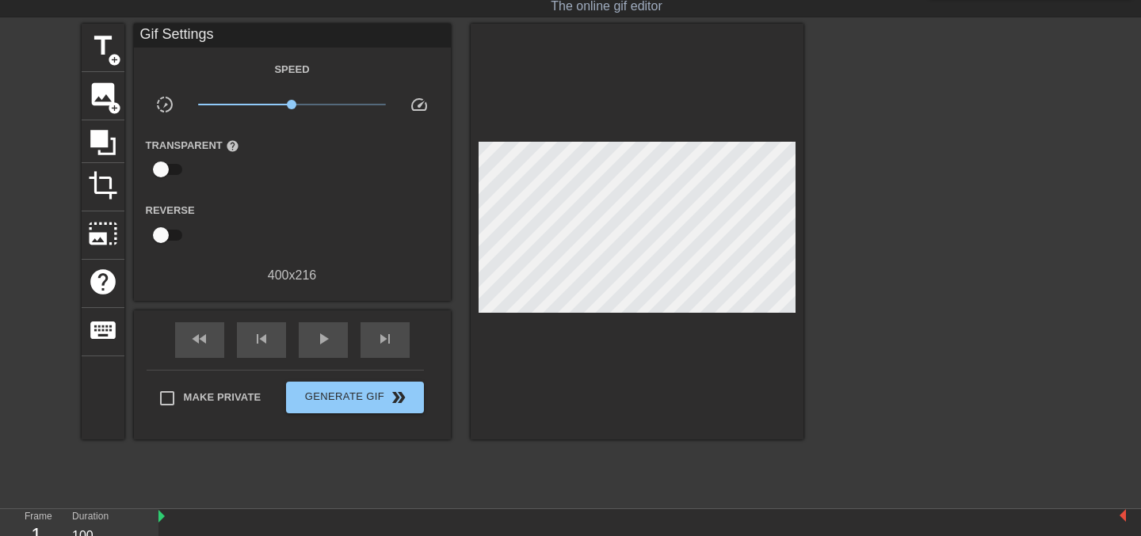
click at [312, 197] on div "Speed slow_motion_video x1.00 speed Transparent help Reverse 400 x 216" at bounding box center [292, 172] width 293 height 226
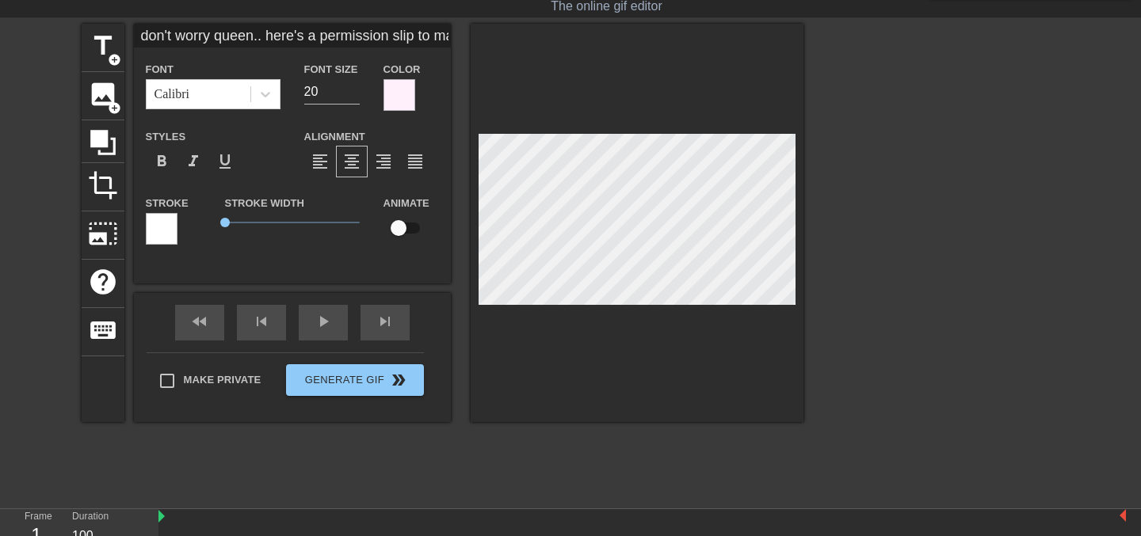
drag, startPoint x: 346, startPoint y: 90, endPoint x: 280, endPoint y: 86, distance: 65.9
click at [281, 86] on div "Font Calibri Font Size 20 Color" at bounding box center [292, 84] width 317 height 51
type input "13"
click at [266, 32] on input "don't worry queen.. here's a permission slip to make mistakes" at bounding box center [292, 36] width 317 height 24
click at [269, 33] on input "don't worry queen.. here's a permission slip to make mistakes" at bounding box center [292, 36] width 317 height 24
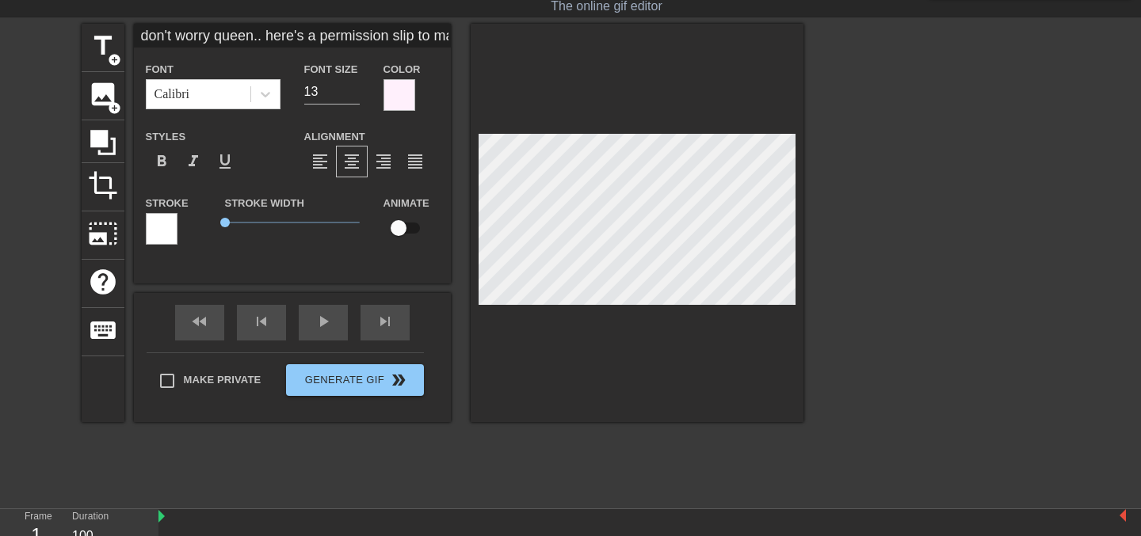
click at [494, 337] on div at bounding box center [636, 223] width 333 height 398
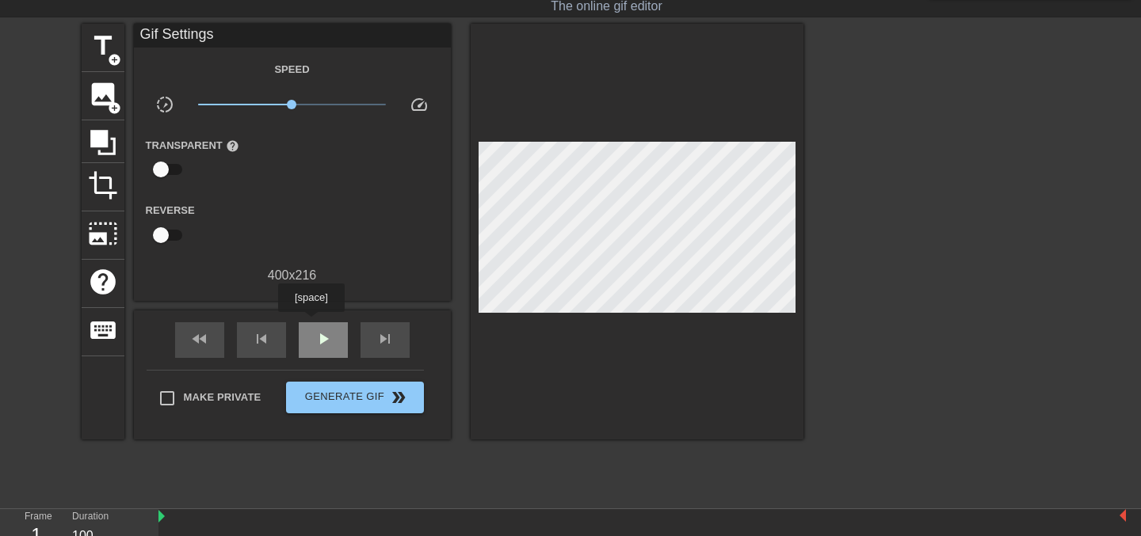
click at [313, 323] on div "play_arrow" at bounding box center [323, 340] width 49 height 36
